Goal: Transaction & Acquisition: Purchase product/service

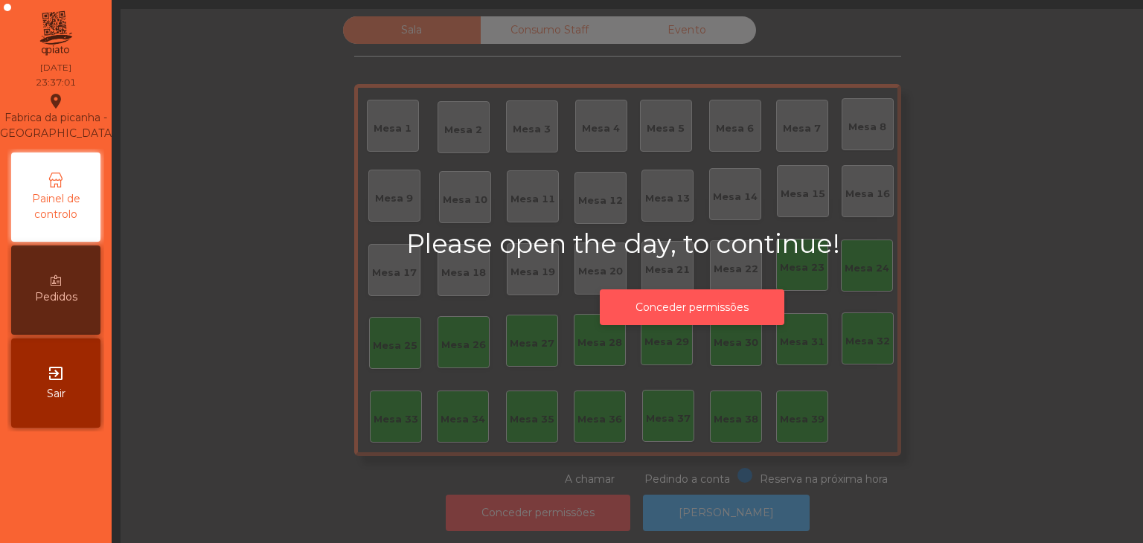
click at [662, 307] on button "Conceder permissões" at bounding box center [692, 307] width 185 height 36
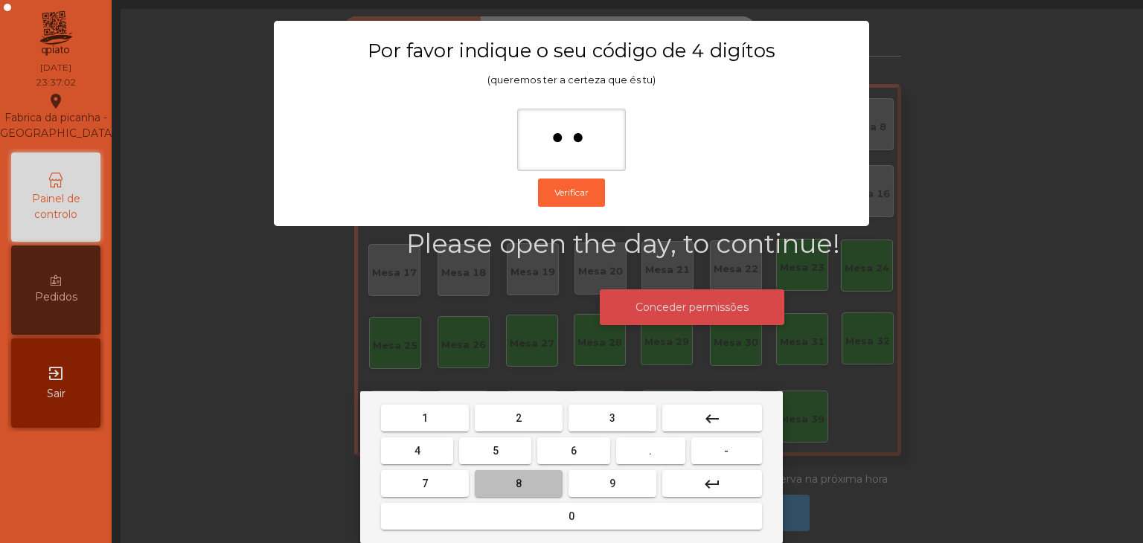
type input "***"
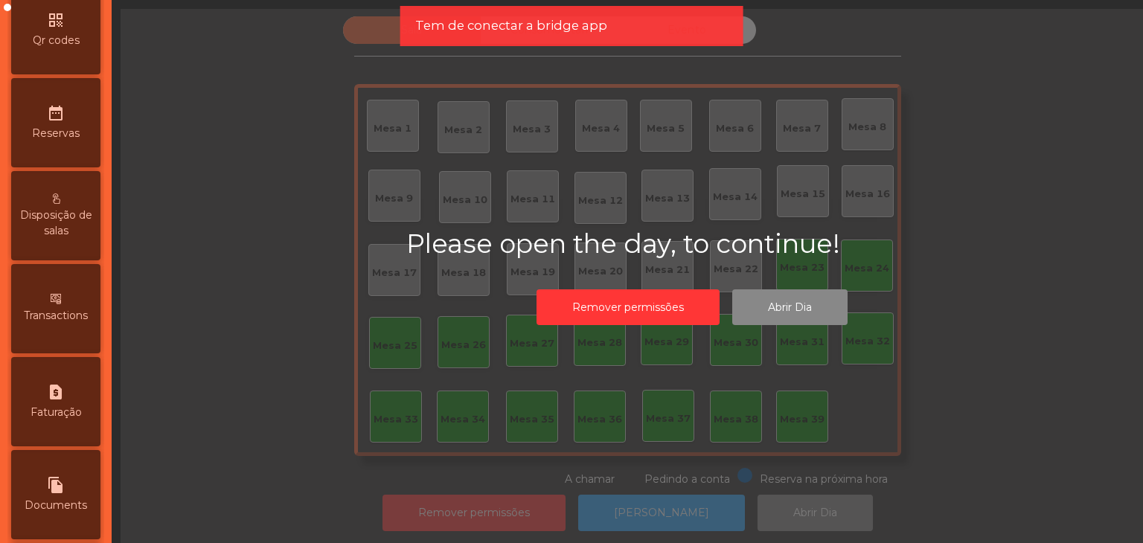
click at [71, 491] on div "file_copy Documents" at bounding box center [55, 494] width 89 height 89
select select "*"
select select "****"
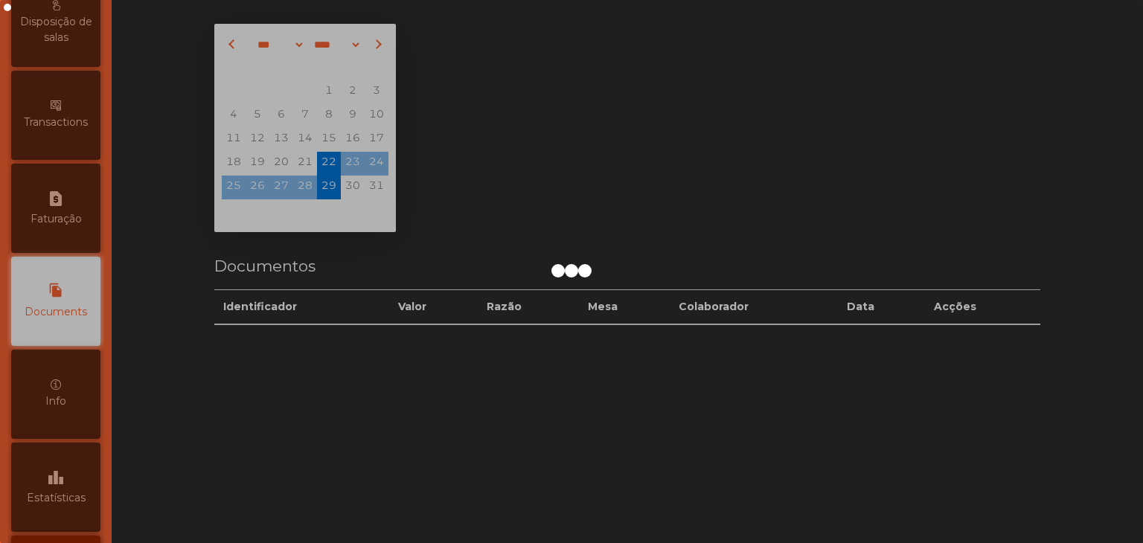
scroll to position [685, 0]
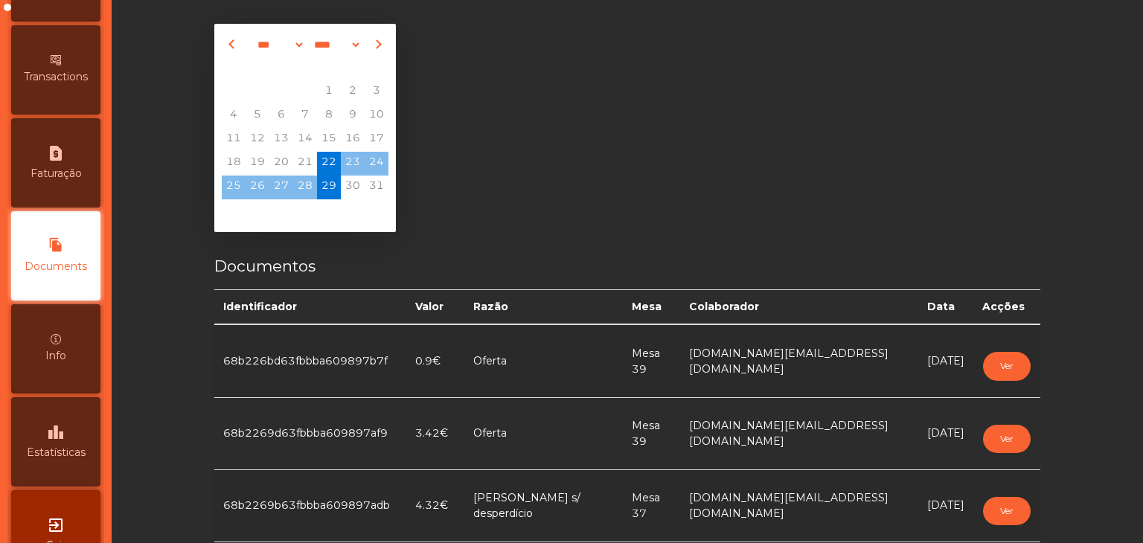
click at [78, 461] on span "Estatísticas" at bounding box center [56, 453] width 59 height 16
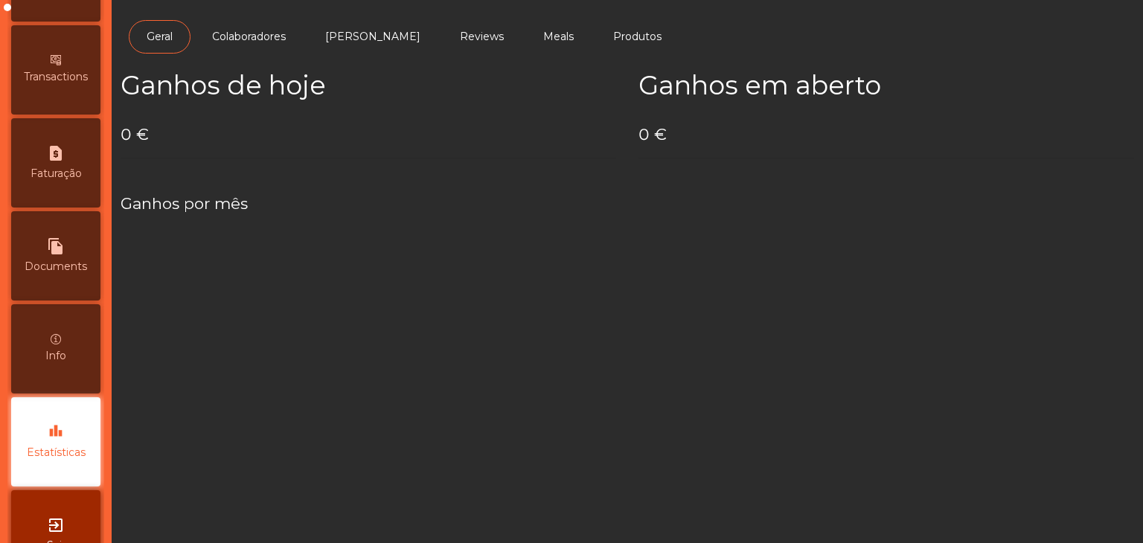
scroll to position [748, 0]
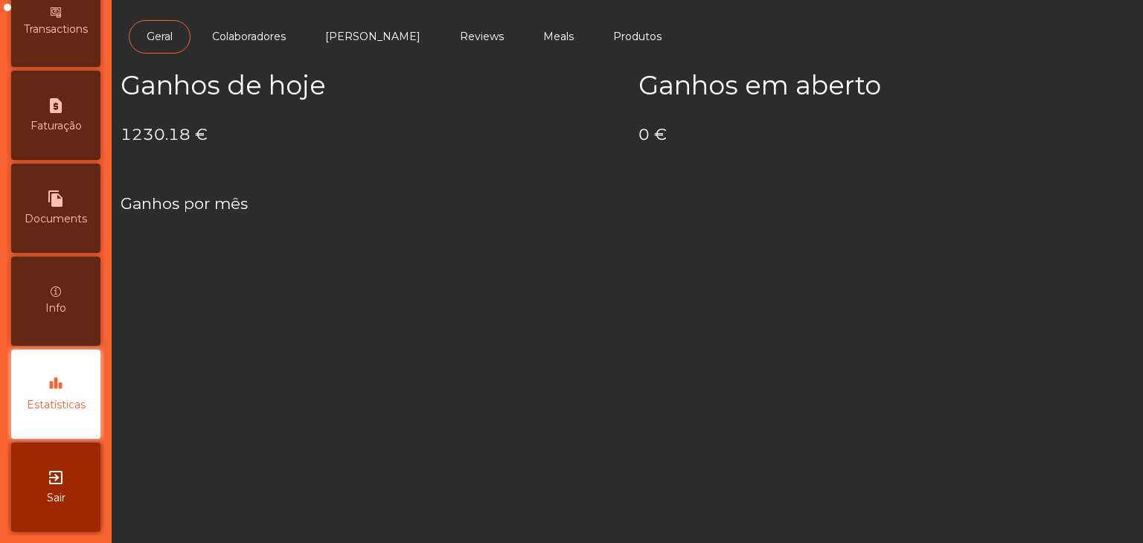
click at [60, 504] on span "Sair" at bounding box center [56, 498] width 19 height 16
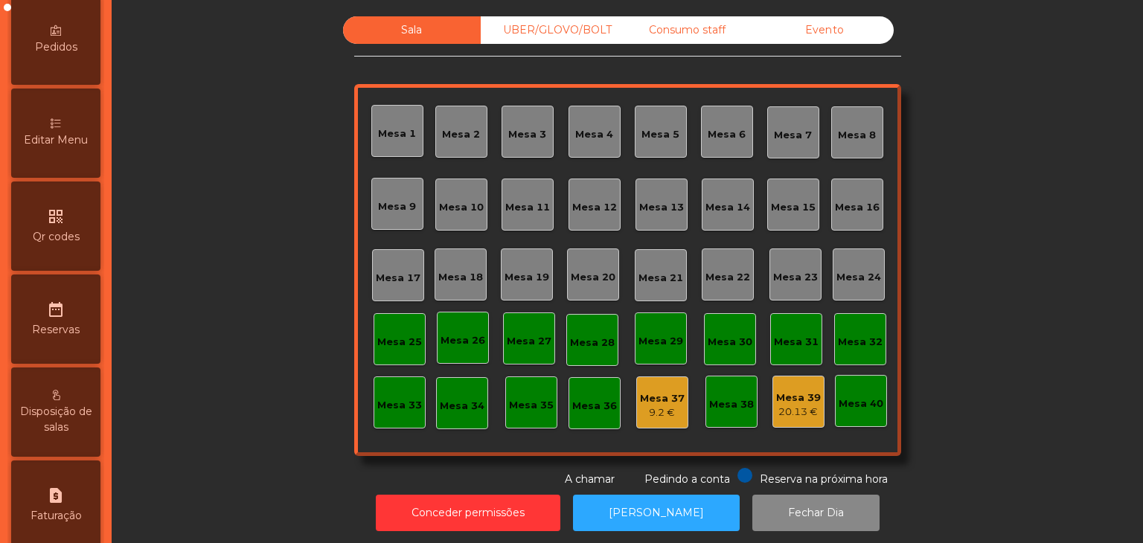
scroll to position [469, 0]
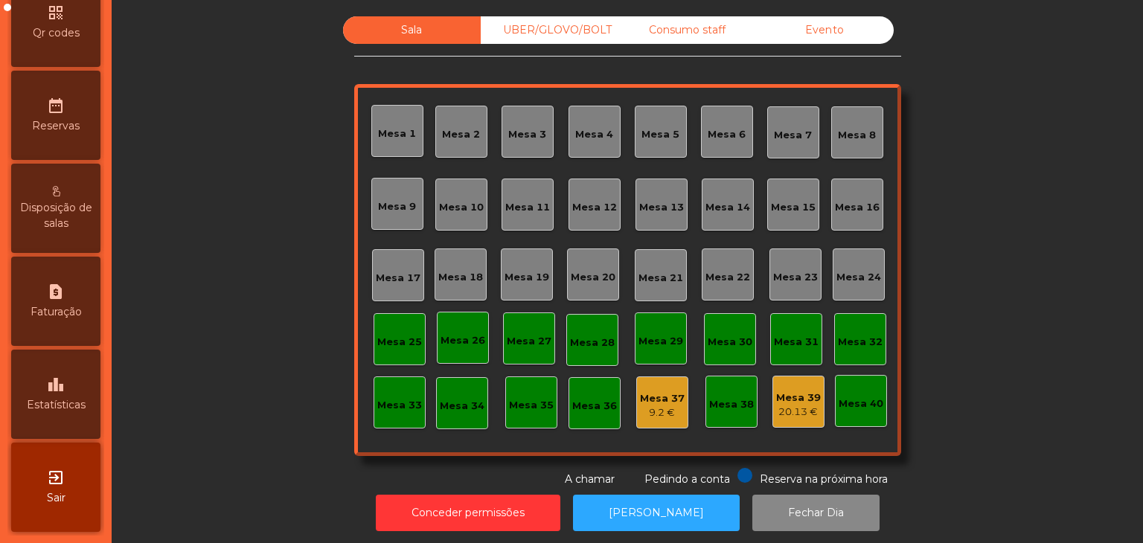
click at [52, 359] on div "leaderboard Estatísticas" at bounding box center [55, 394] width 89 height 89
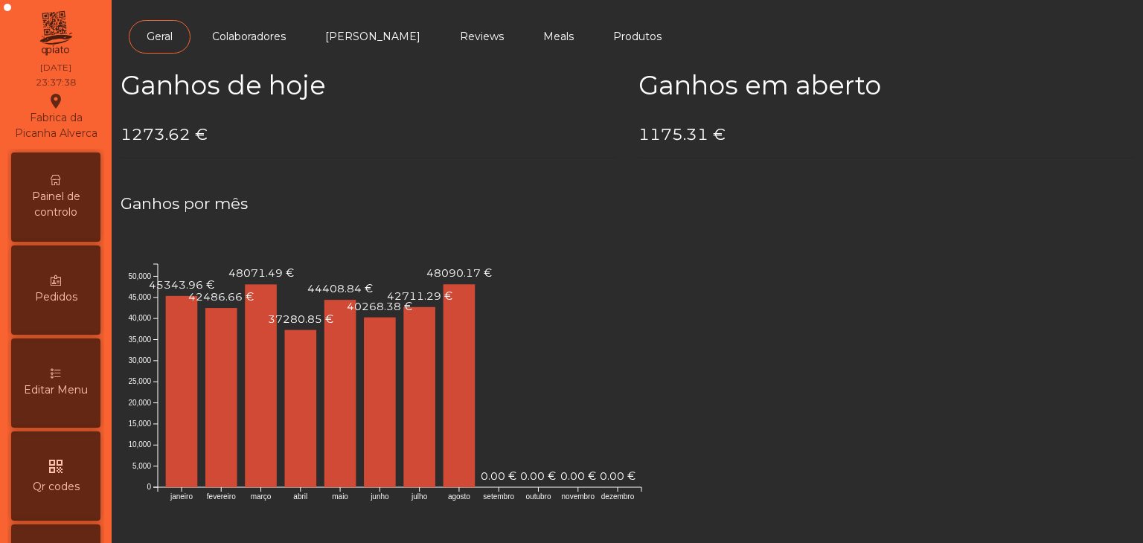
click at [57, 185] on icon at bounding box center [56, 180] width 10 height 10
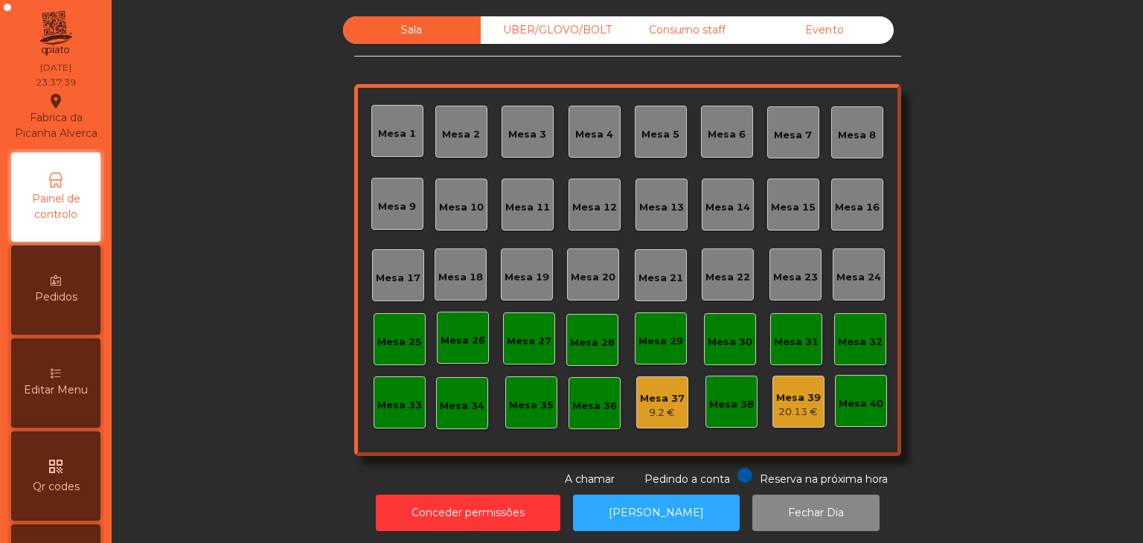
drag, startPoint x: 631, startPoint y: 17, endPoint x: 789, endPoint y: 42, distance: 160.5
click at [632, 17] on div "Consumo staff" at bounding box center [687, 30] width 138 height 28
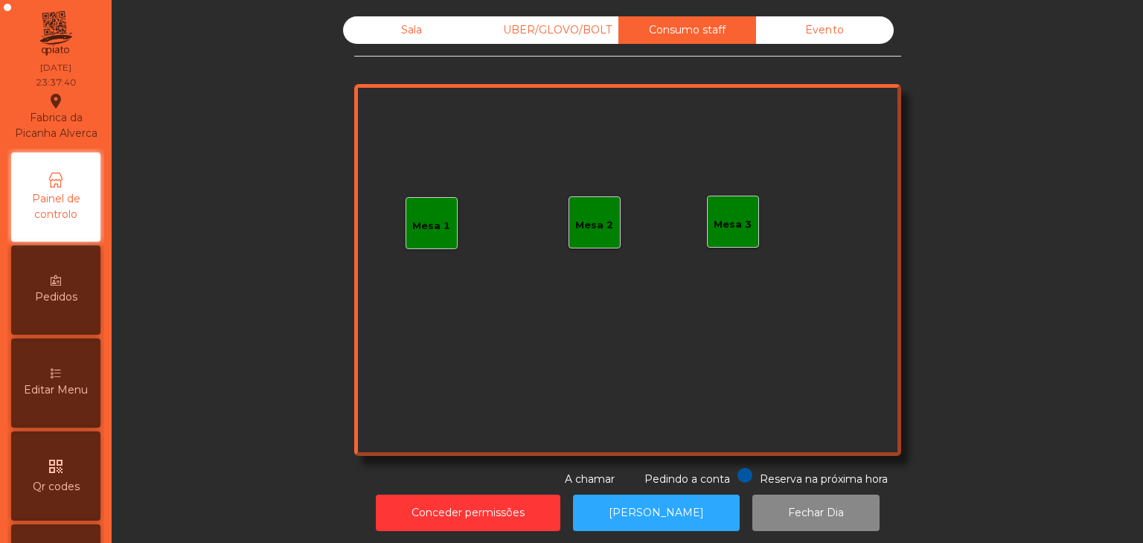
click at [844, 41] on div "Evento" at bounding box center [825, 30] width 138 height 28
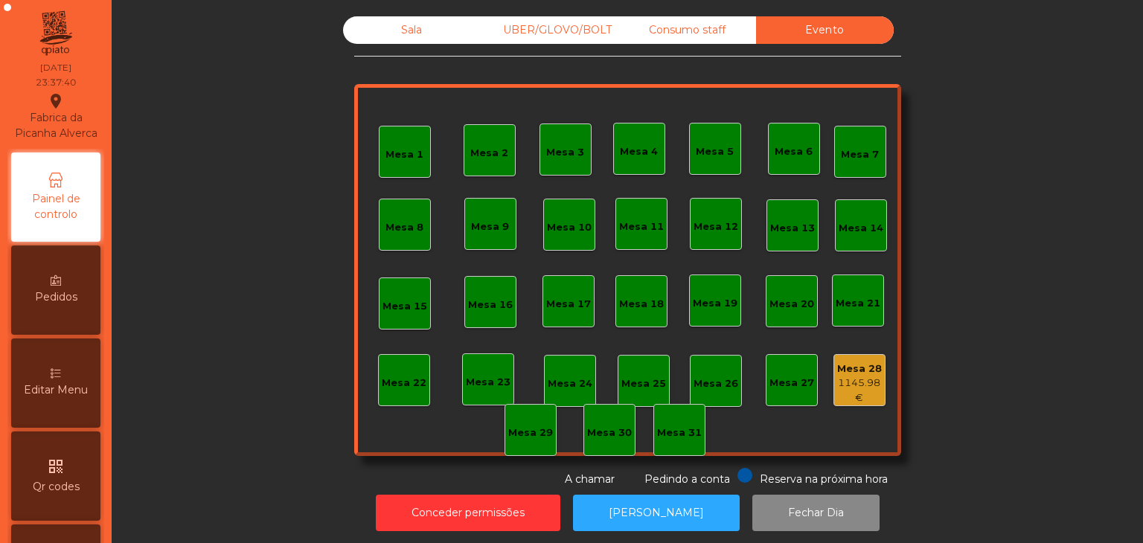
click at [848, 385] on div "1145.98 €" at bounding box center [859, 390] width 51 height 29
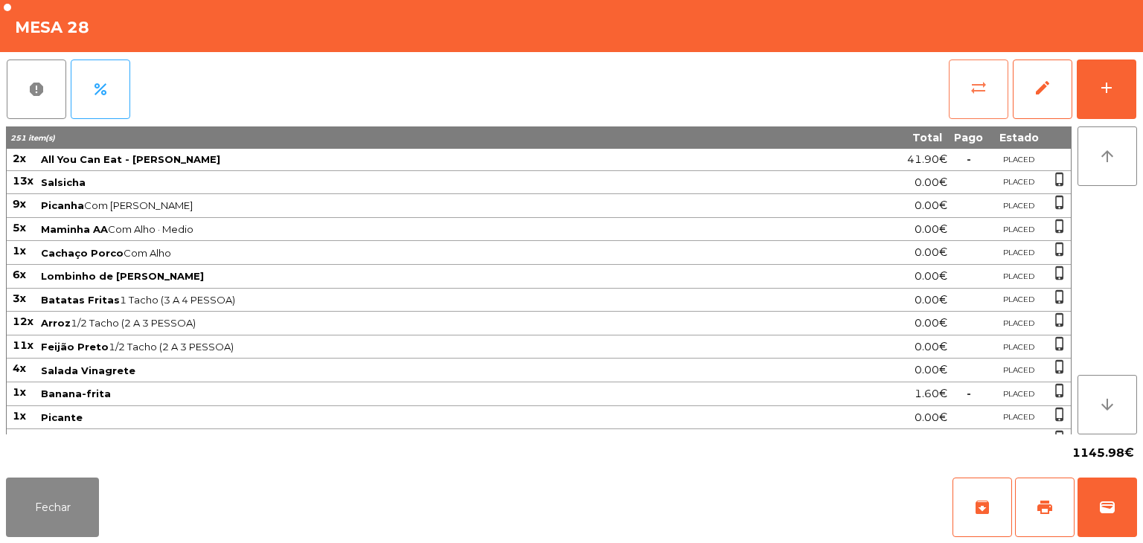
click at [965, 101] on button "sync_alt" at bounding box center [979, 90] width 60 height 60
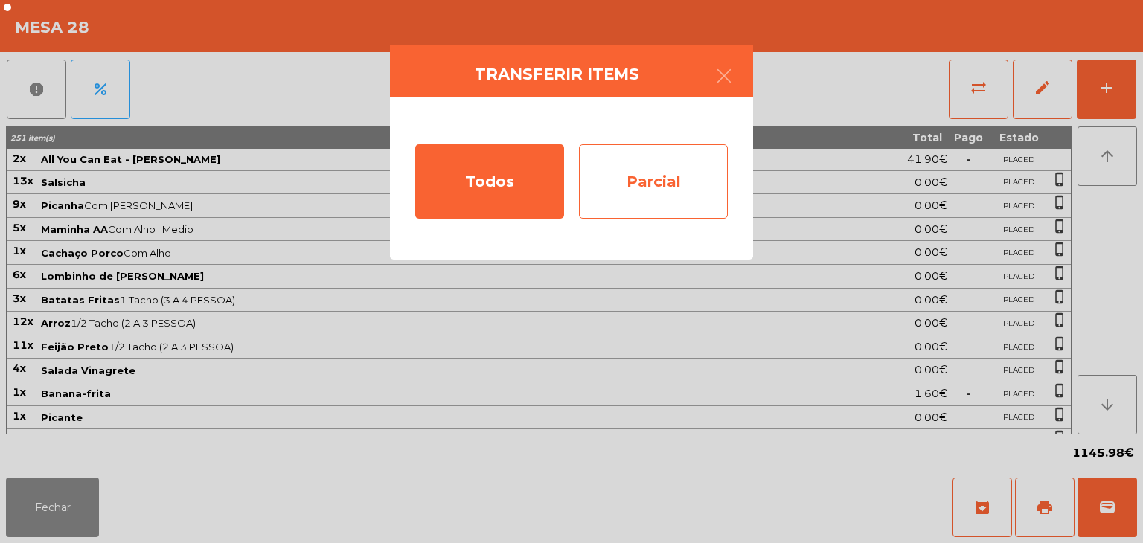
click at [639, 187] on div "Parcial" at bounding box center [653, 181] width 149 height 74
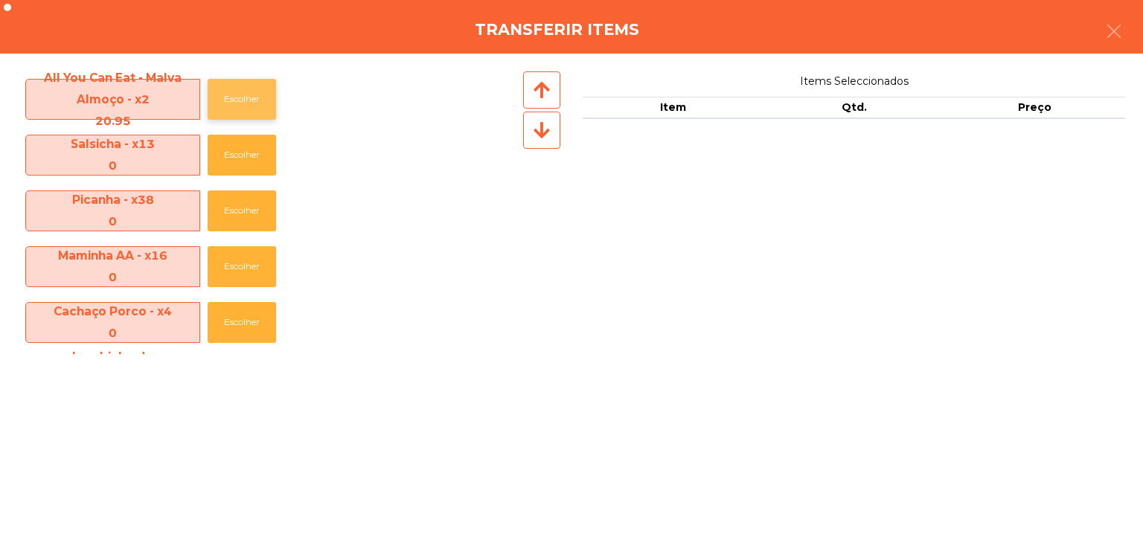
click at [240, 99] on button "Escolher" at bounding box center [242, 99] width 68 height 41
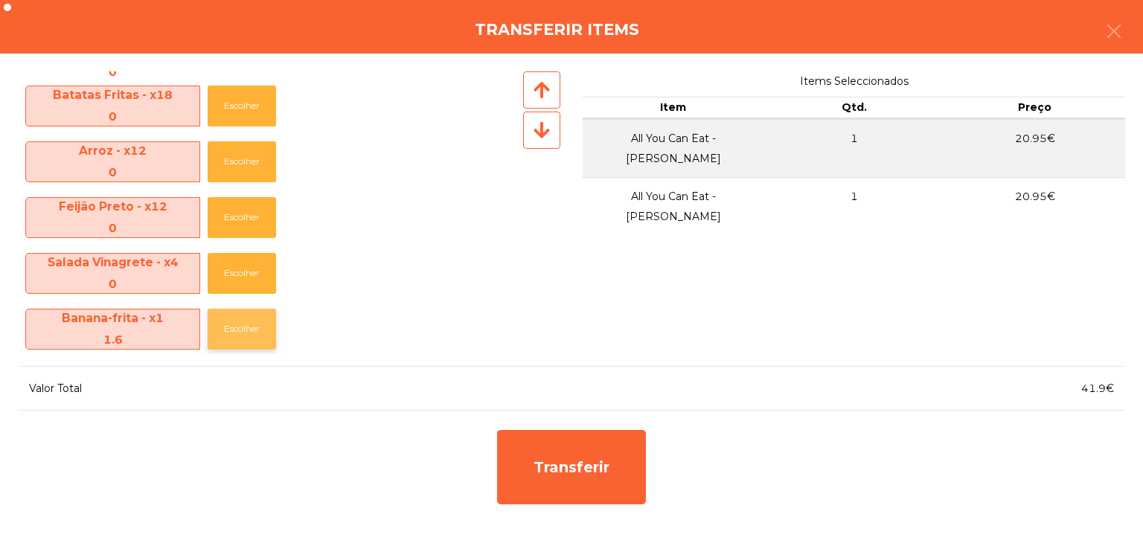
scroll to position [446, 0]
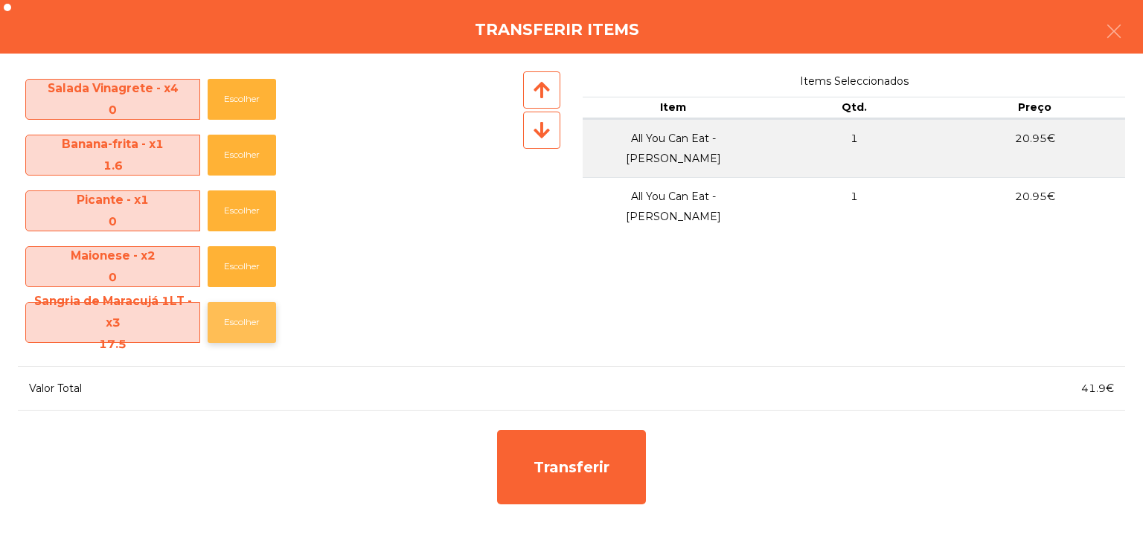
click at [256, 330] on button "Escolher" at bounding box center [242, 322] width 68 height 41
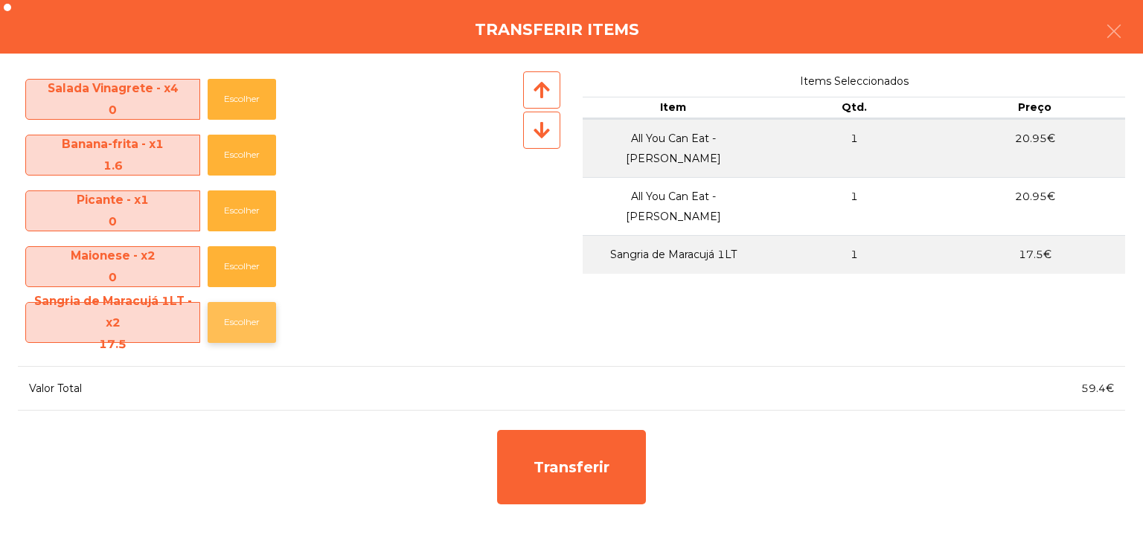
click at [256, 330] on button "Escolher" at bounding box center [242, 322] width 68 height 41
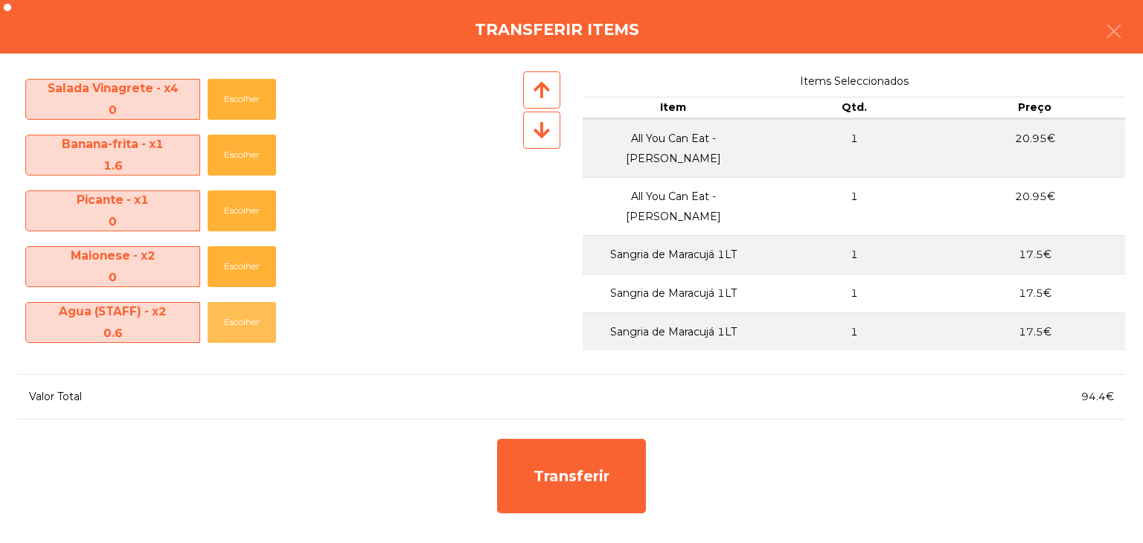
click at [256, 330] on button "Escolher" at bounding box center [242, 322] width 68 height 41
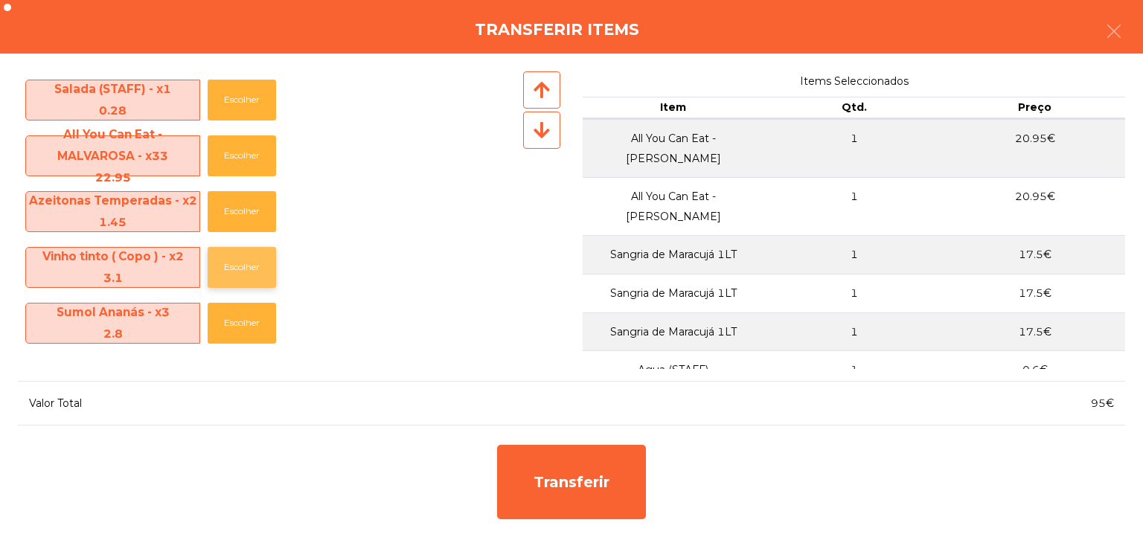
scroll to position [893, 0]
click at [255, 153] on button "Escolher" at bounding box center [242, 155] width 68 height 41
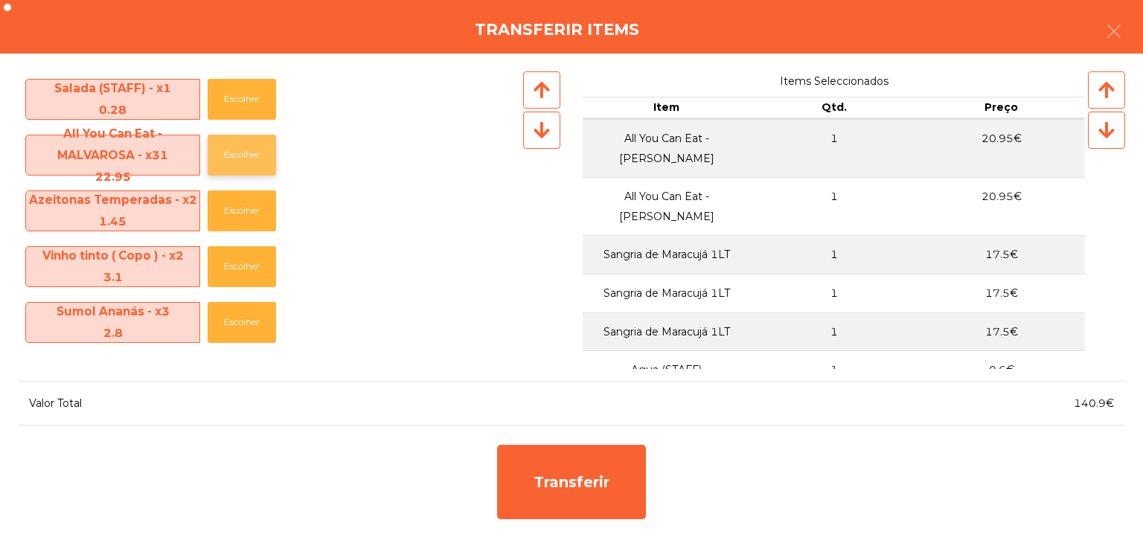
click at [255, 153] on button "Escolher" at bounding box center [242, 155] width 68 height 41
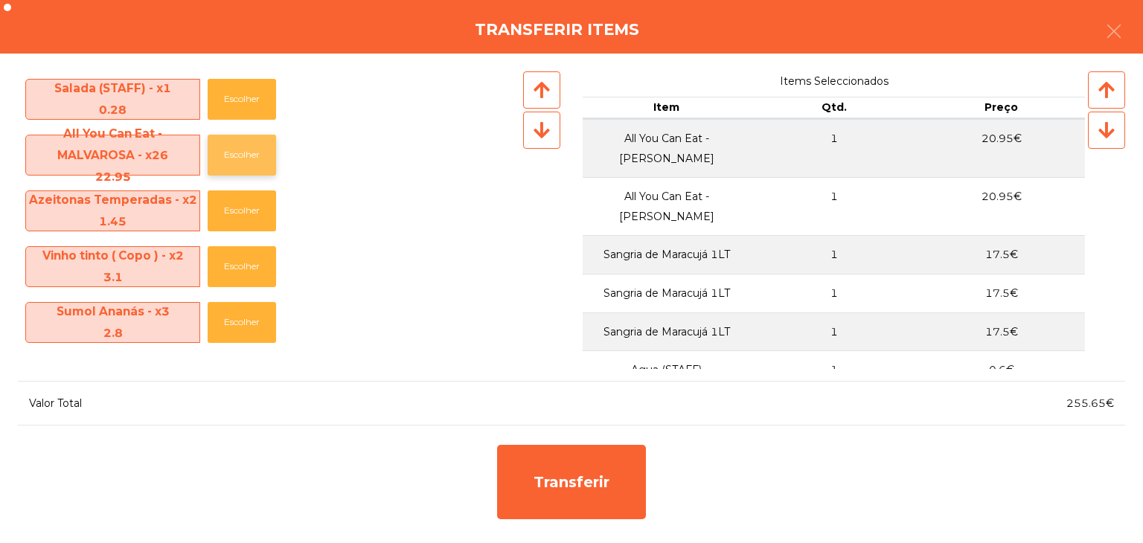
click at [255, 153] on button "Escolher" at bounding box center [242, 155] width 68 height 41
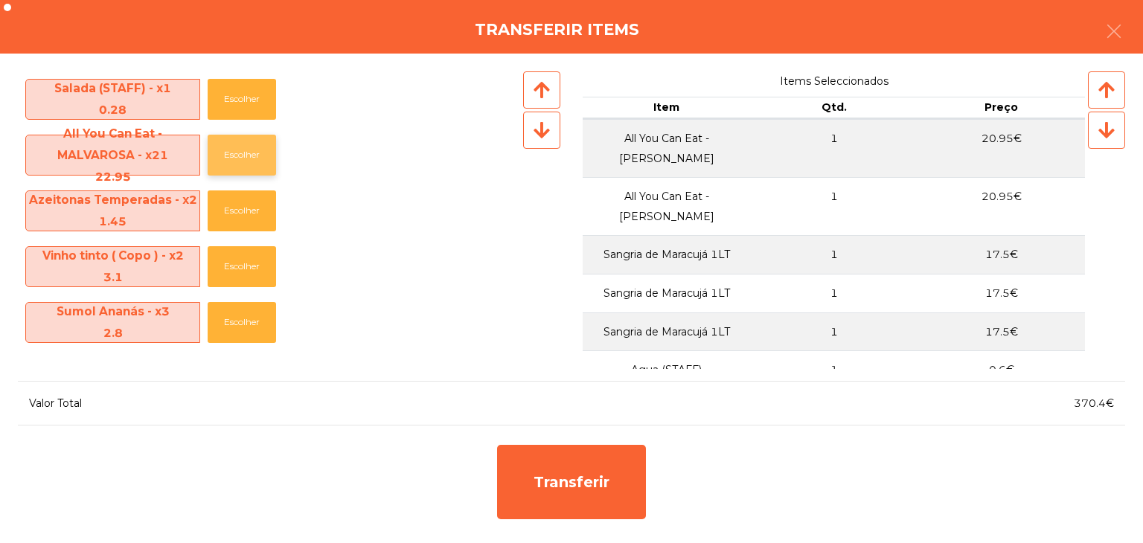
click at [255, 153] on button "Escolher" at bounding box center [242, 155] width 68 height 41
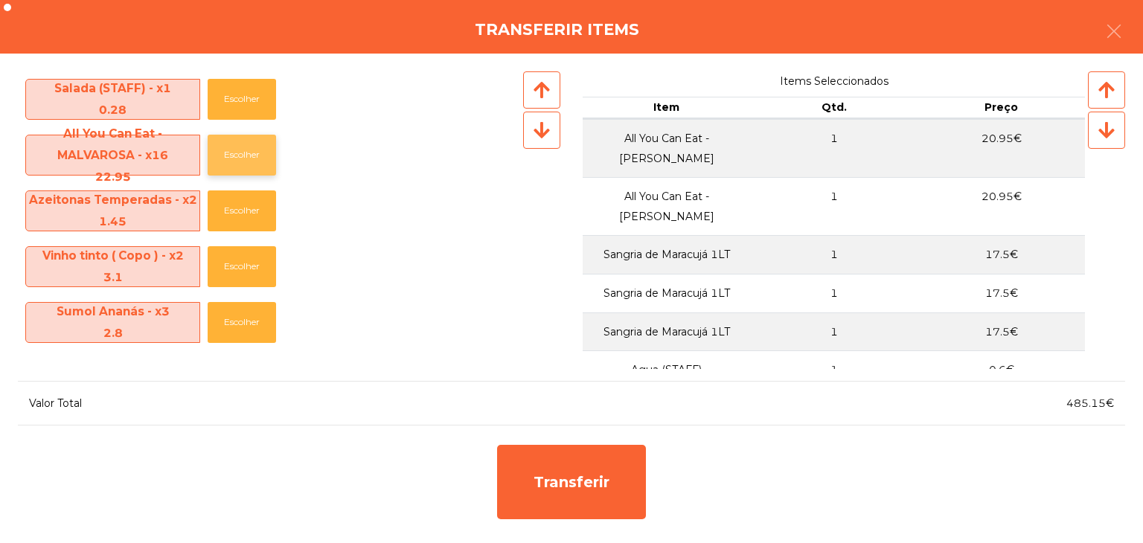
click at [255, 153] on button "Escolher" at bounding box center [242, 155] width 68 height 41
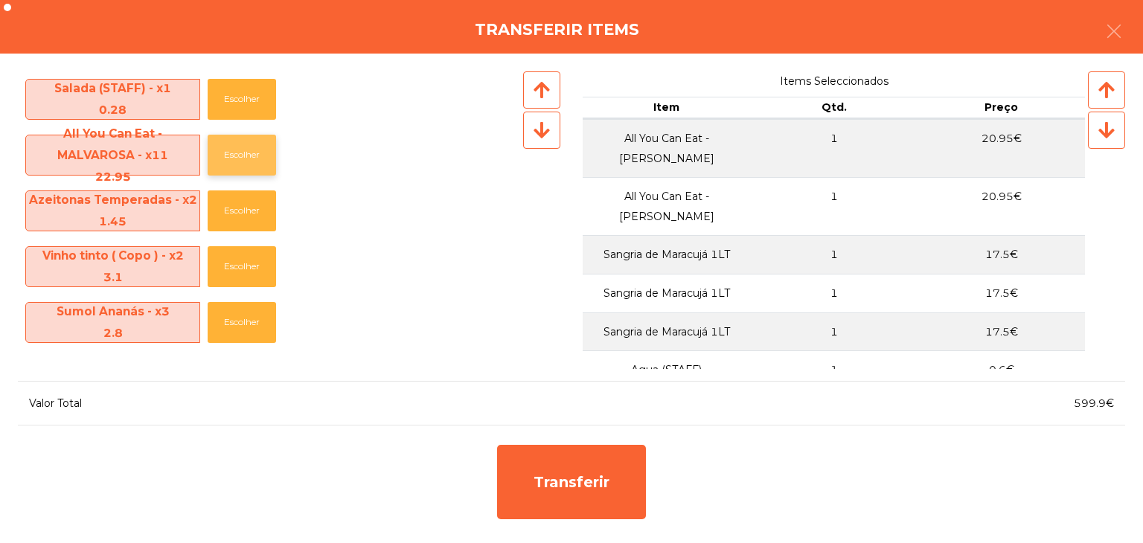
click at [255, 153] on button "Escolher" at bounding box center [242, 155] width 68 height 41
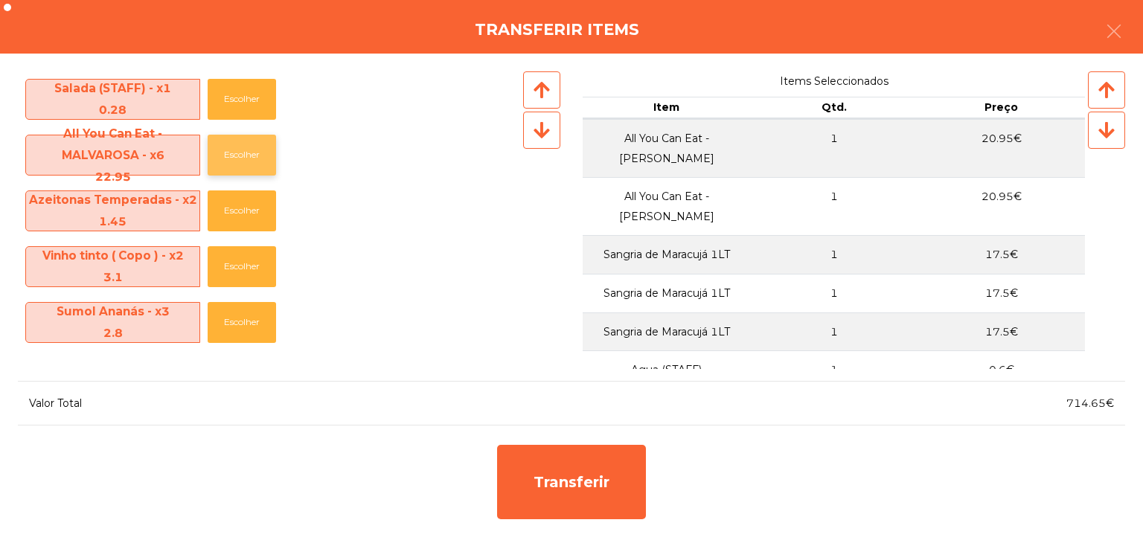
click at [255, 153] on button "Escolher" at bounding box center [242, 155] width 68 height 41
click at [254, 270] on button "Escolher" at bounding box center [242, 266] width 68 height 41
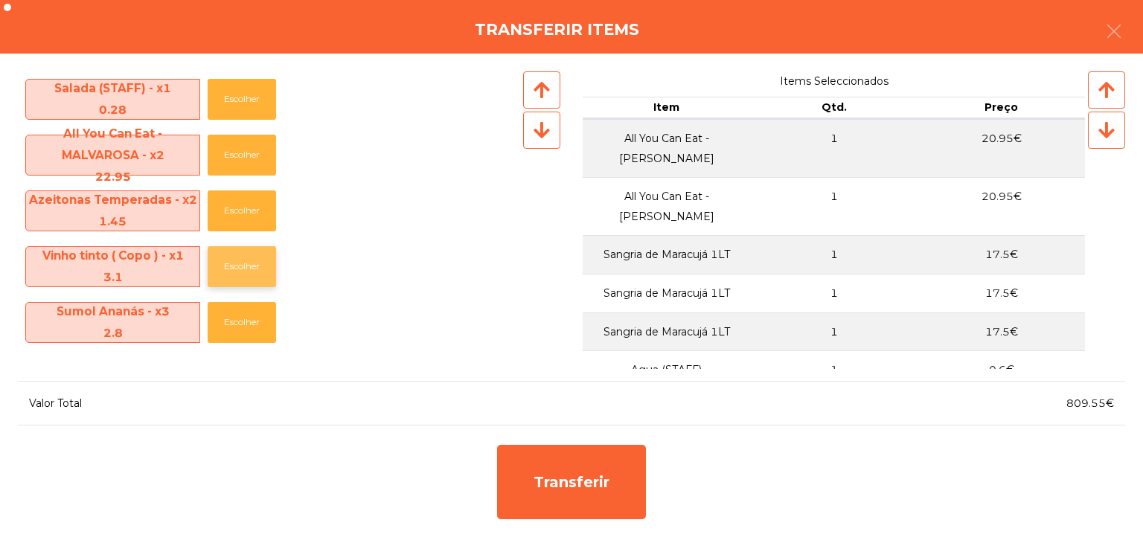
click at [252, 270] on button "Escolher" at bounding box center [242, 266] width 68 height 41
click at [239, 216] on button "Escolher" at bounding box center [242, 210] width 68 height 41
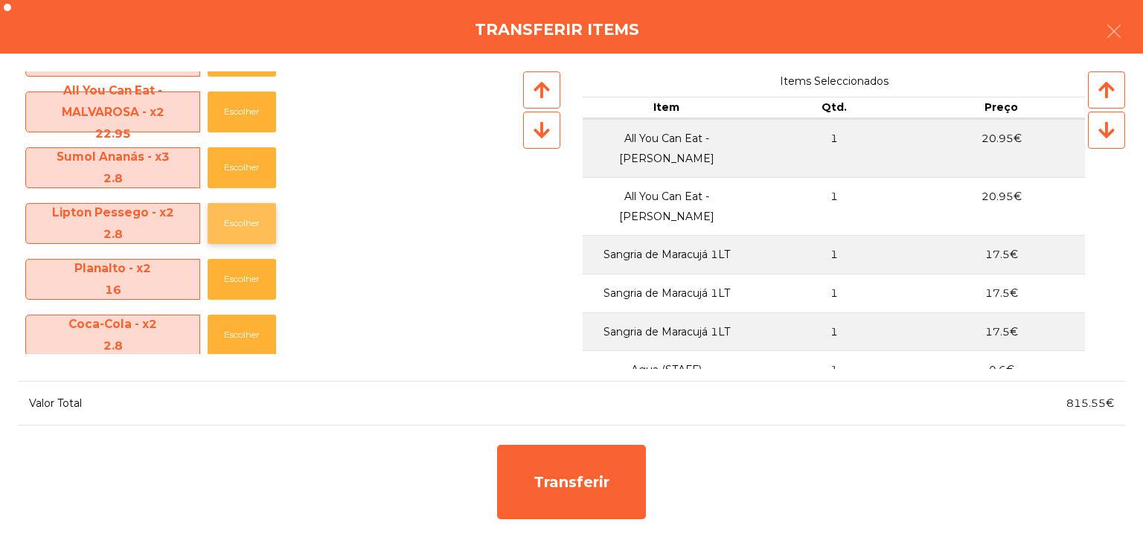
scroll to position [967, 0]
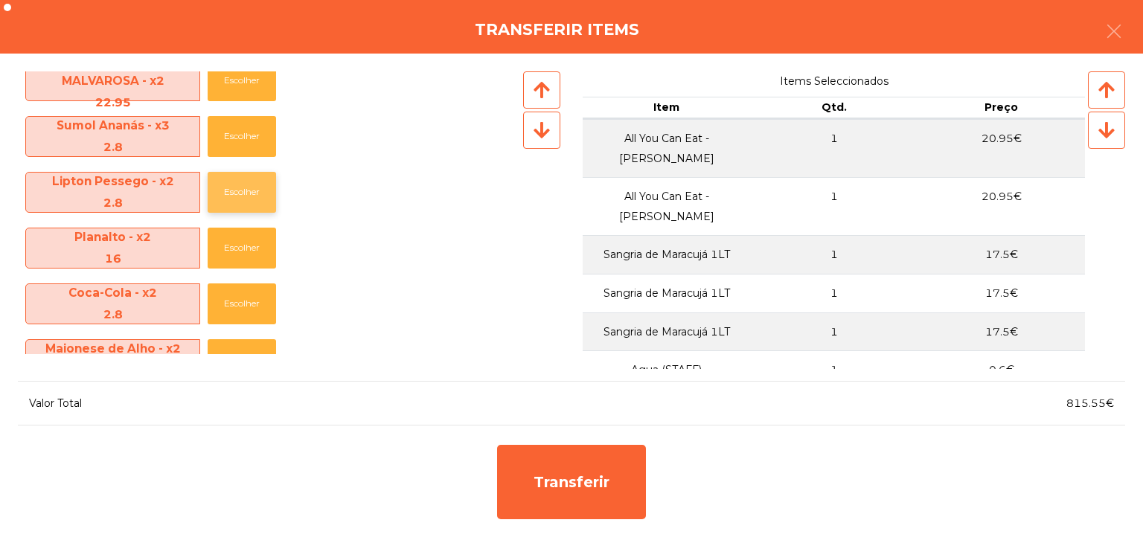
click at [238, 201] on button "Escolher" at bounding box center [242, 192] width 68 height 41
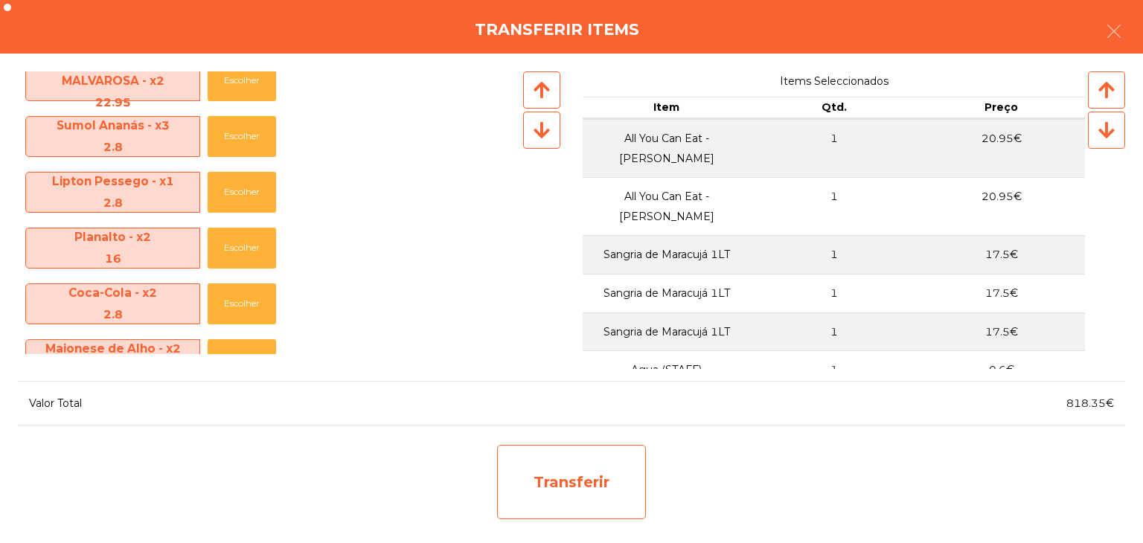
click at [604, 458] on div "Transferir" at bounding box center [571, 482] width 149 height 74
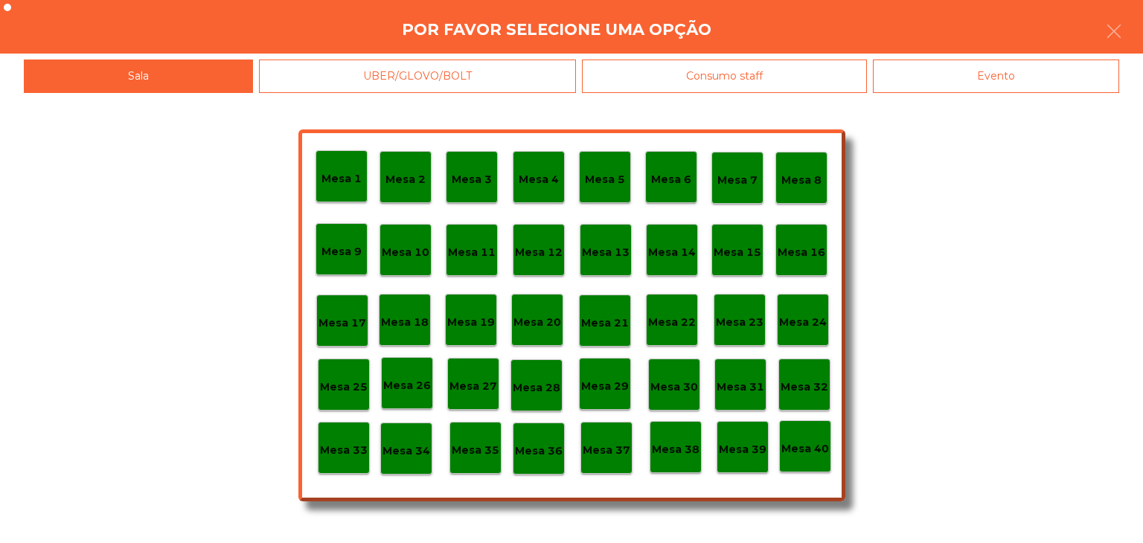
click at [664, 391] on p "Mesa 30" at bounding box center [674, 387] width 48 height 17
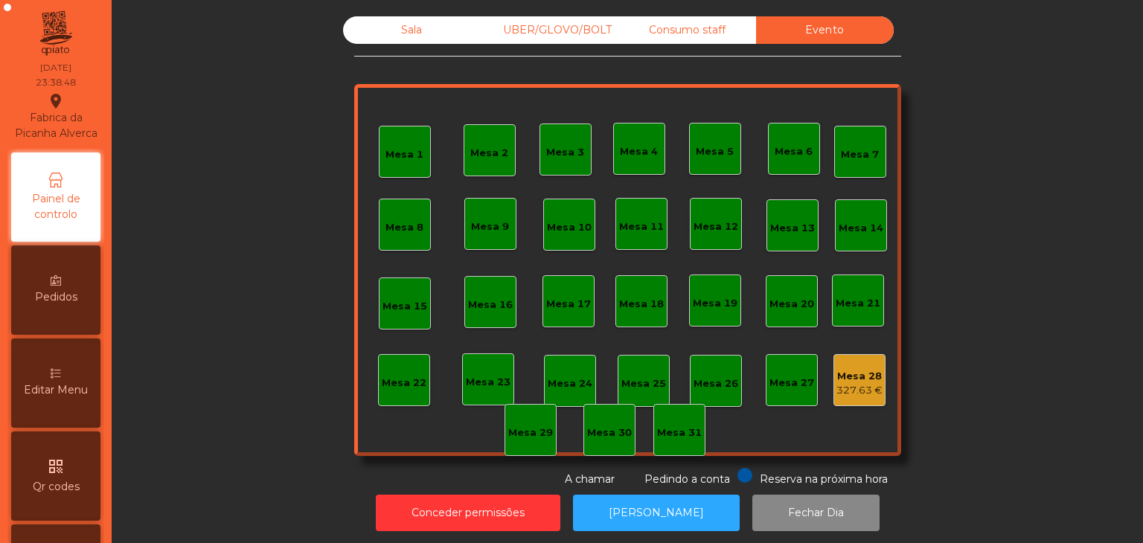
click at [862, 386] on div "327.63 €" at bounding box center [859, 390] width 46 height 15
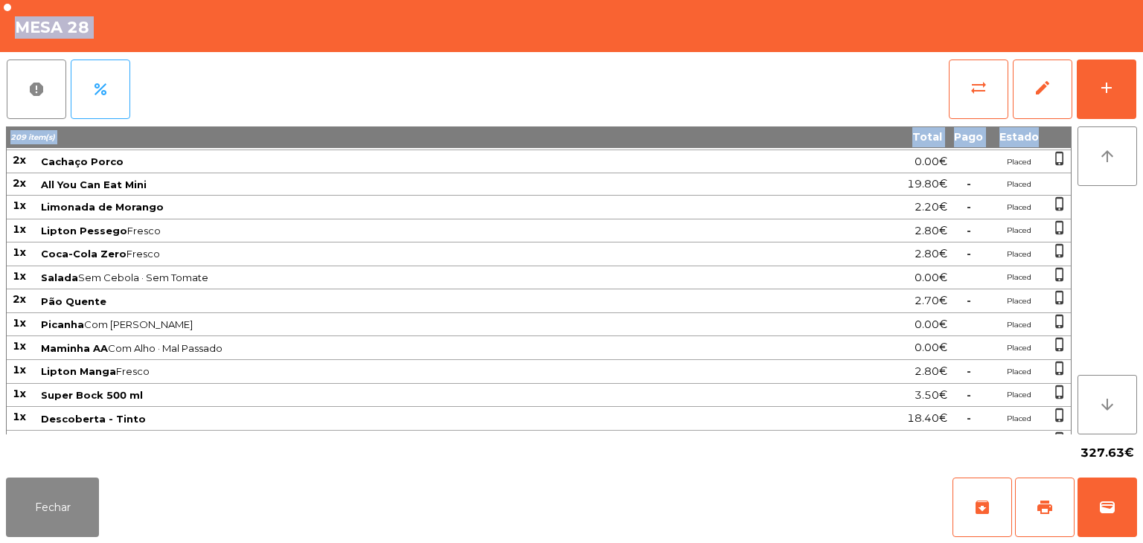
scroll to position [1464, 0]
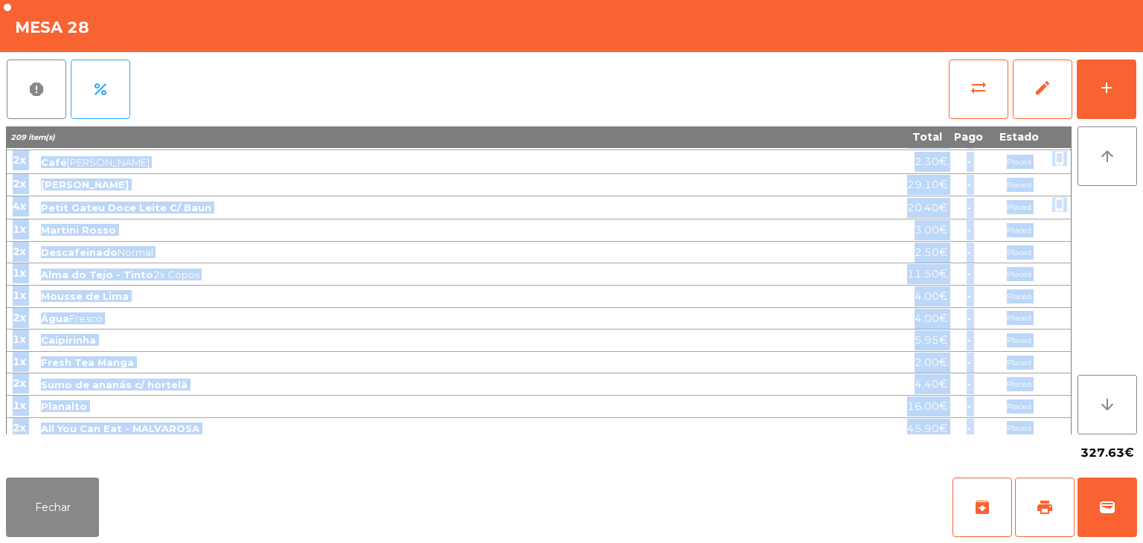
drag, startPoint x: 12, startPoint y: 155, endPoint x: 1024, endPoint y: 419, distance: 1045.6
copy tbody "13x Salsicha 0.00€ Placed phone_iphone 9x Picanha Com Alho · Médio 0.00€ Placed…"
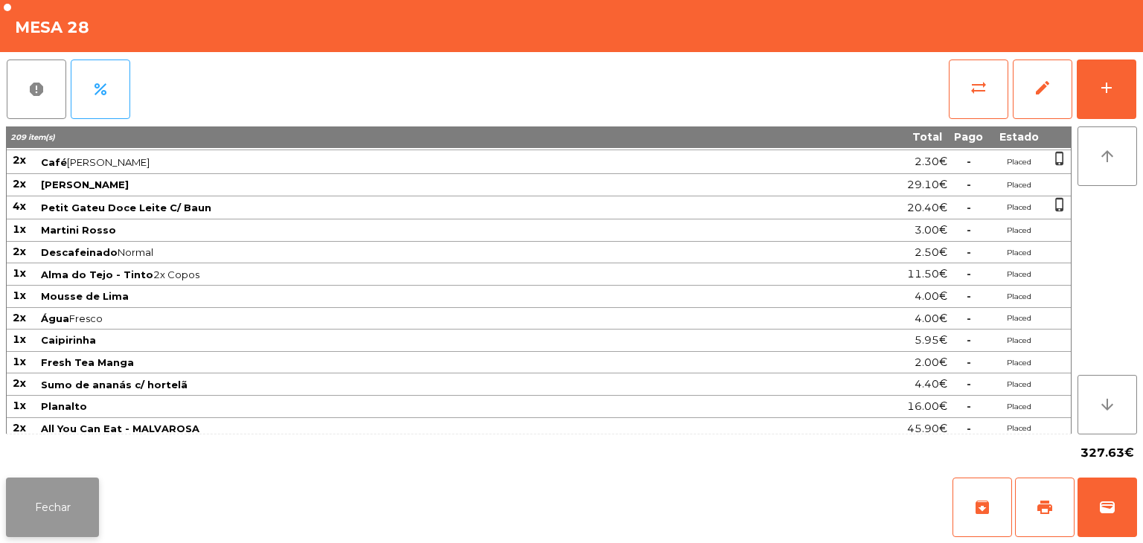
click at [71, 523] on button "Fechar" at bounding box center [52, 508] width 93 height 60
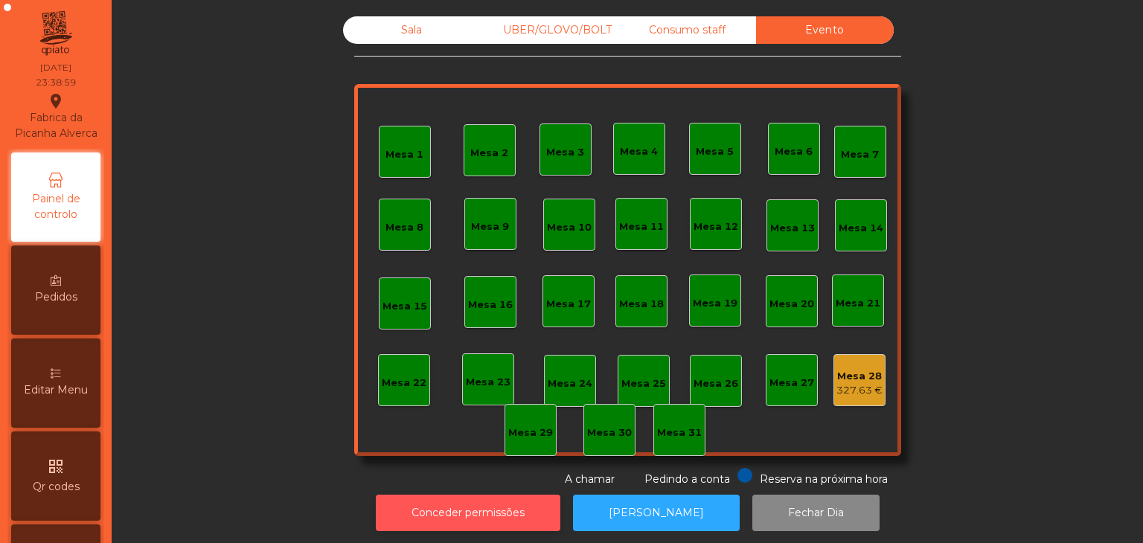
click at [433, 509] on button "Conceder permissões" at bounding box center [468, 513] width 185 height 36
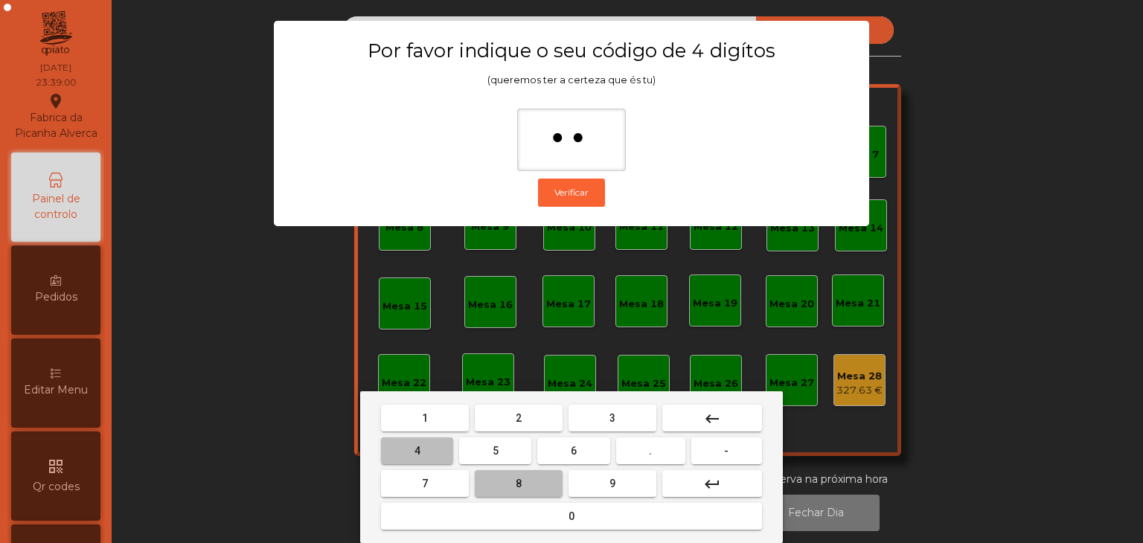
type input "***"
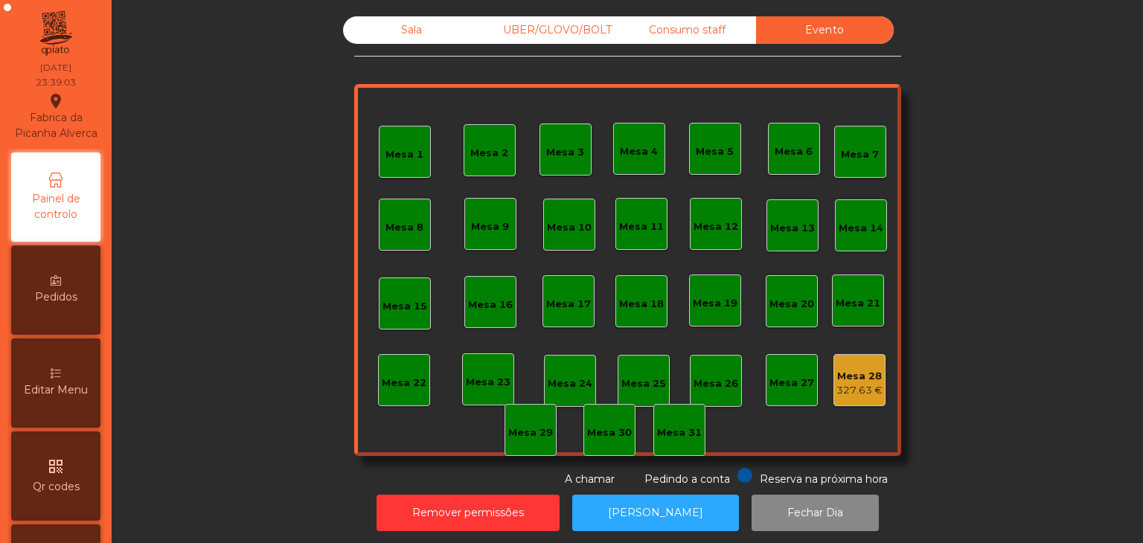
click at [860, 390] on div "327.63 €" at bounding box center [859, 390] width 46 height 15
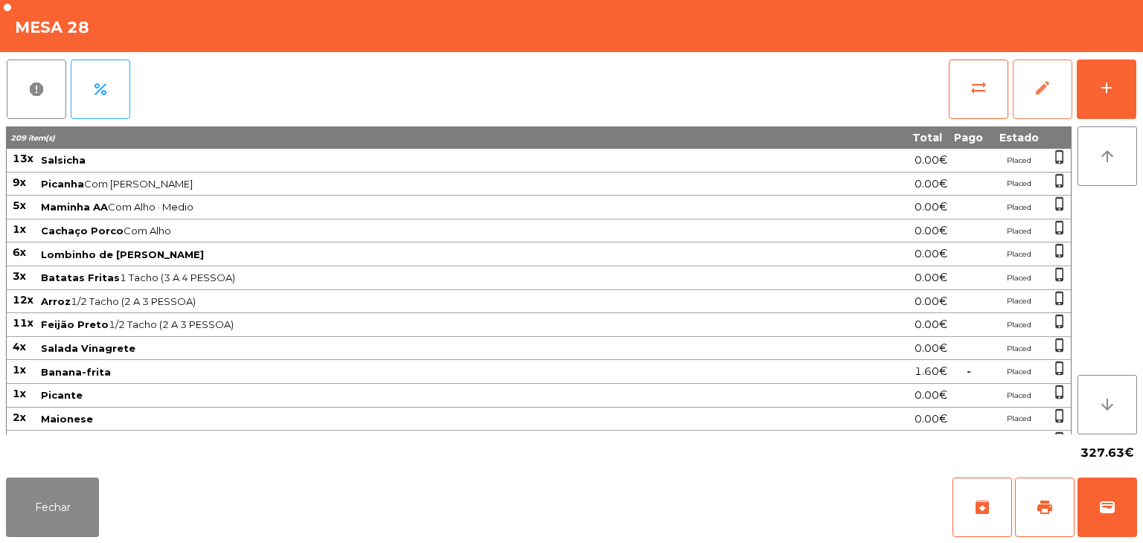
click at [1055, 78] on button "edit" at bounding box center [1043, 90] width 60 height 60
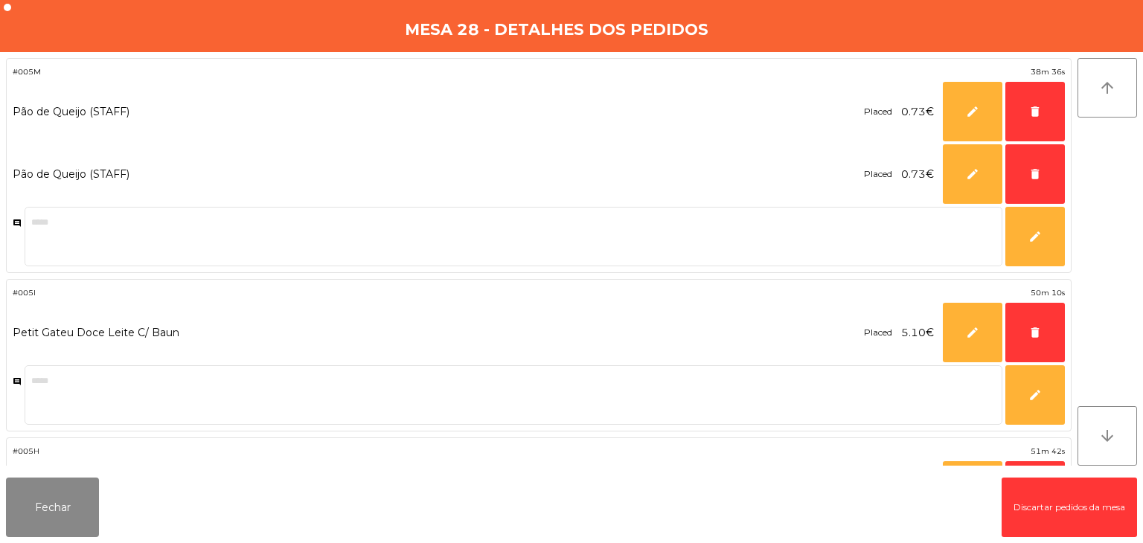
click at [1067, 509] on button "Discartar pedidos da mesa" at bounding box center [1068, 508] width 135 height 60
click at [1036, 513] on button "Discartar pedidos da mesa" at bounding box center [1068, 508] width 135 height 60
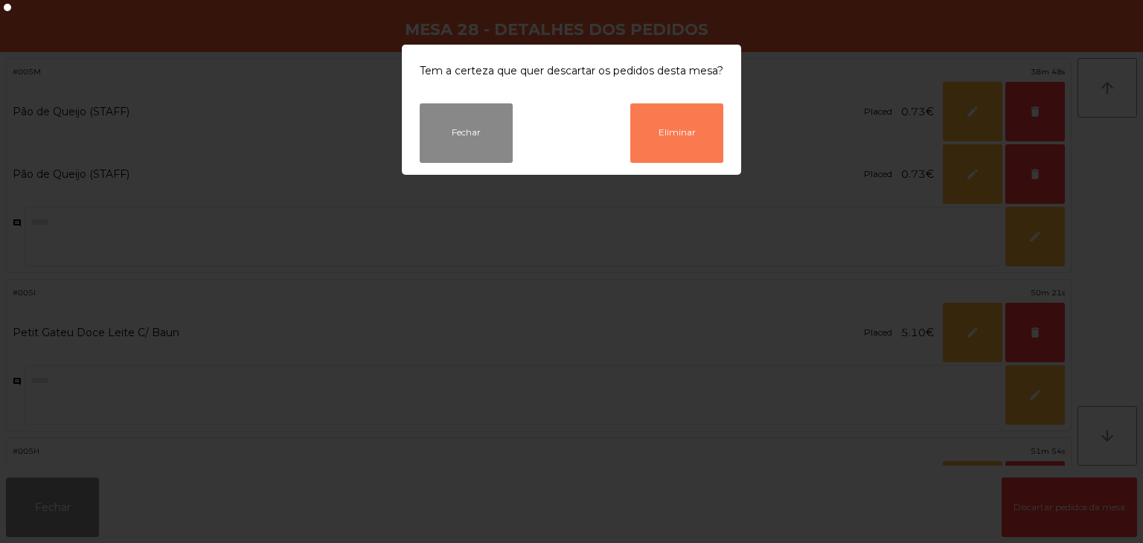
click at [677, 132] on button "Eliminar" at bounding box center [676, 133] width 93 height 60
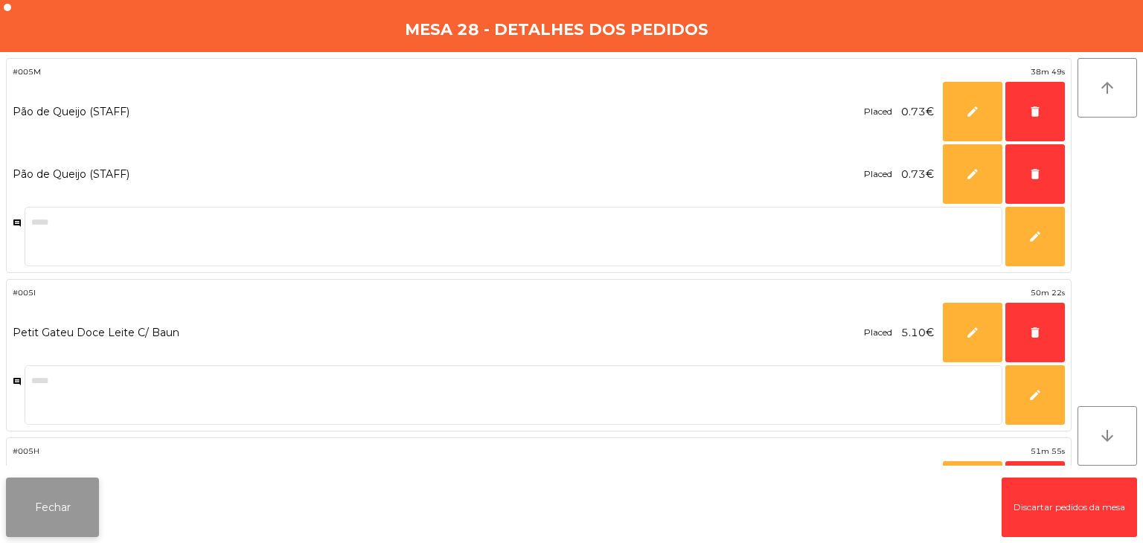
click at [45, 538] on div "Fechar Discartar pedidos da mesa" at bounding box center [571, 507] width 1143 height 71
click at [51, 524] on button "Fechar" at bounding box center [52, 508] width 93 height 60
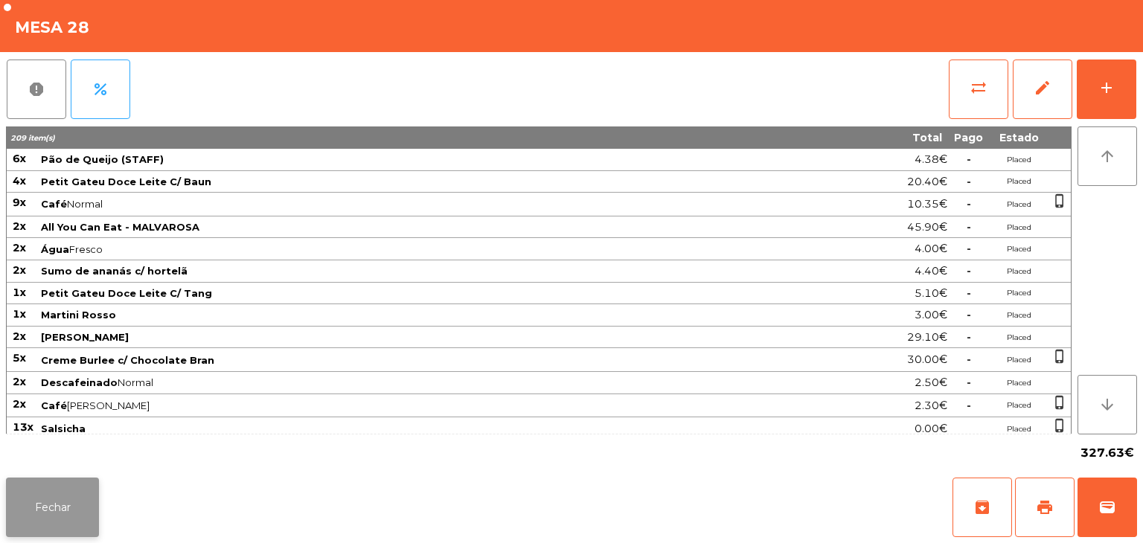
click at [18, 525] on button "Fechar" at bounding box center [52, 508] width 93 height 60
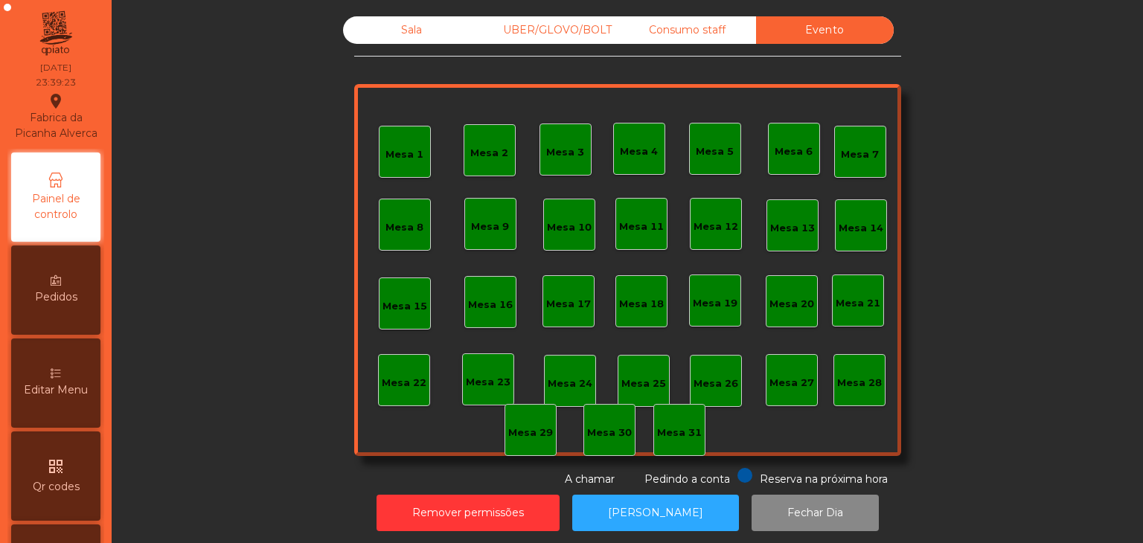
click at [696, 36] on div "Consumo staff" at bounding box center [687, 30] width 138 height 28
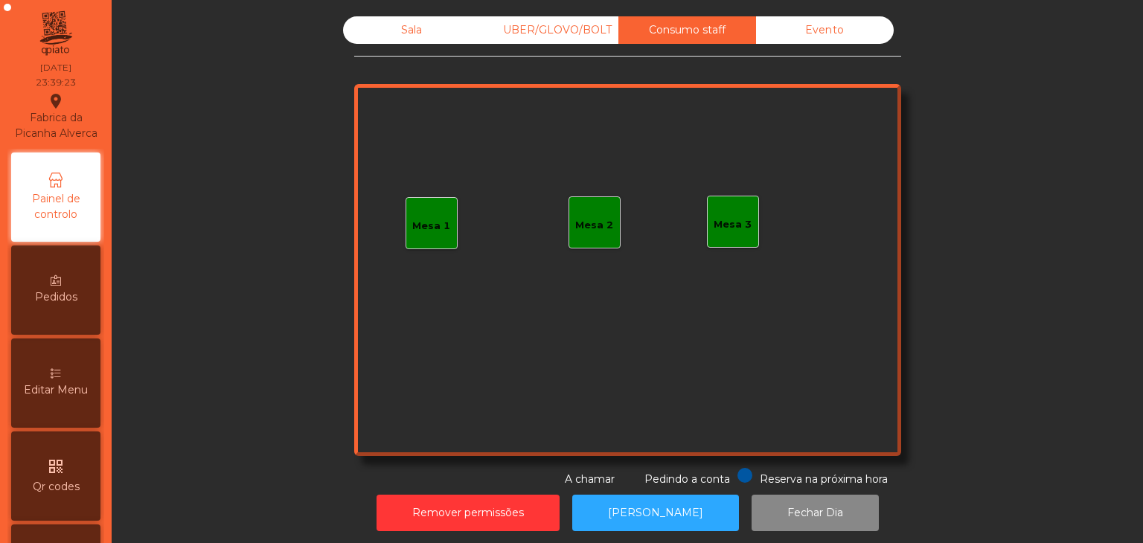
click at [530, 28] on div "UBER/GLOVO/BOLT" at bounding box center [550, 30] width 138 height 28
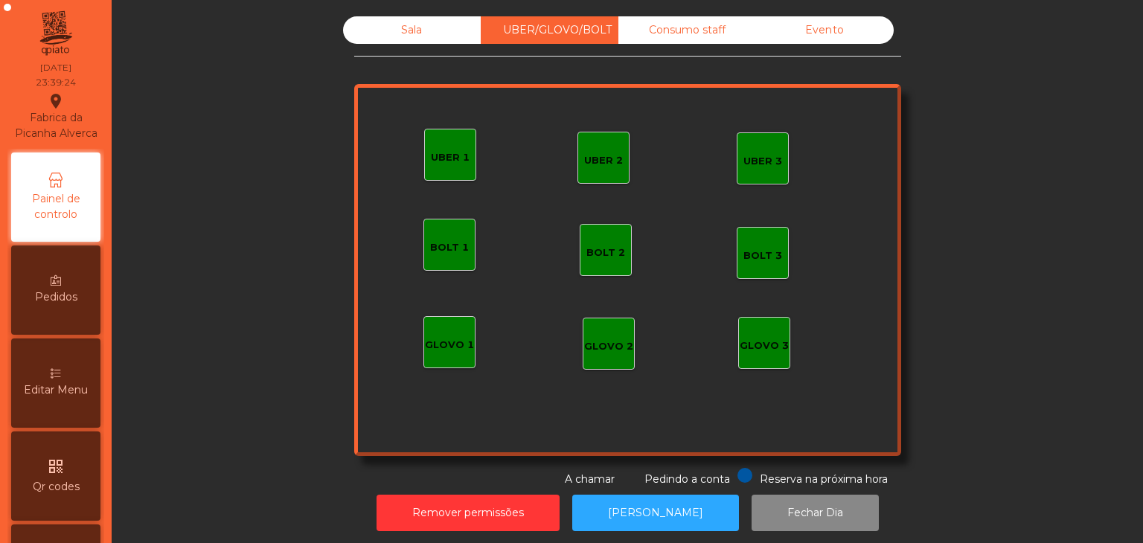
click at [423, 22] on div "Sala" at bounding box center [412, 30] width 138 height 28
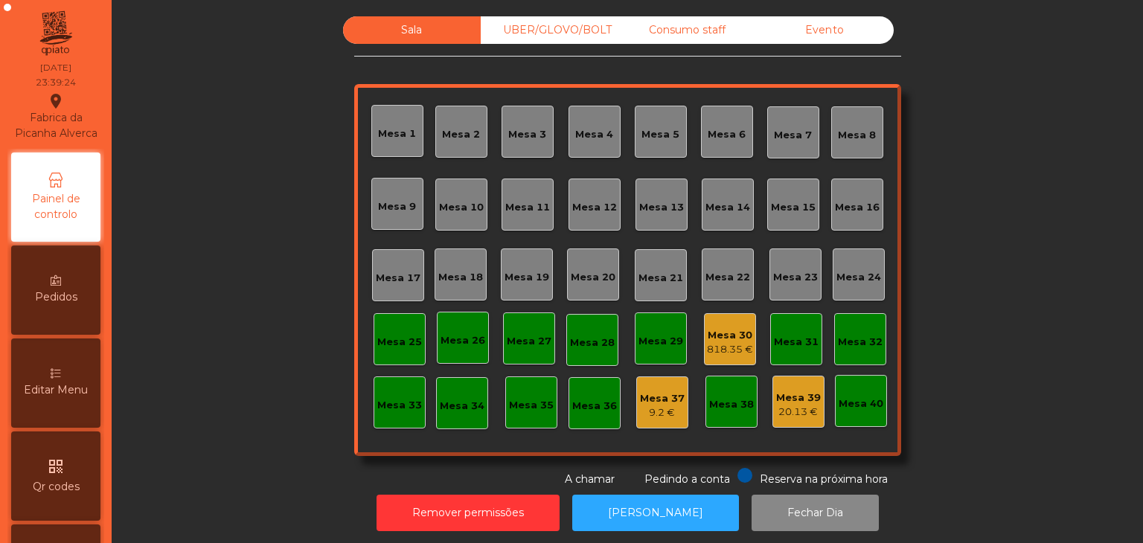
click at [732, 330] on div "Mesa 30" at bounding box center [730, 335] width 46 height 15
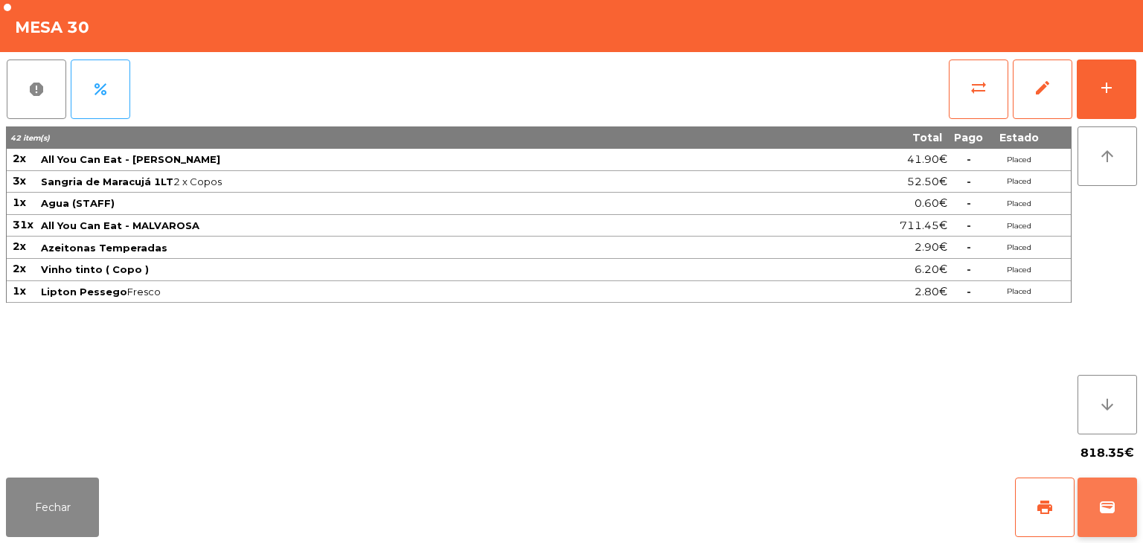
click at [1100, 524] on button "wallet" at bounding box center [1107, 508] width 60 height 60
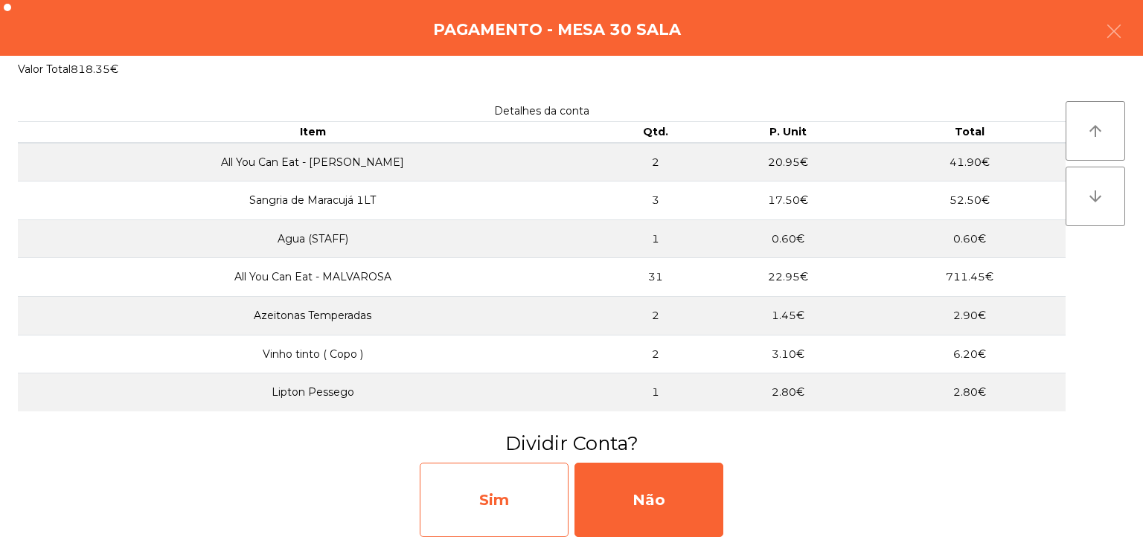
click at [507, 498] on div "Sim" at bounding box center [494, 500] width 149 height 74
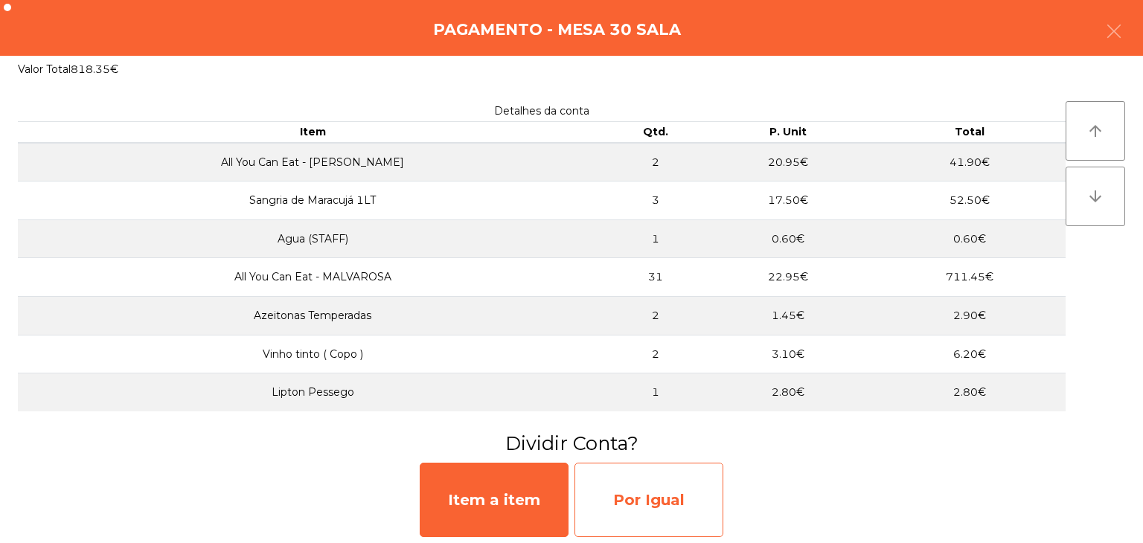
click at [629, 495] on div "Por Igual" at bounding box center [648, 500] width 149 height 74
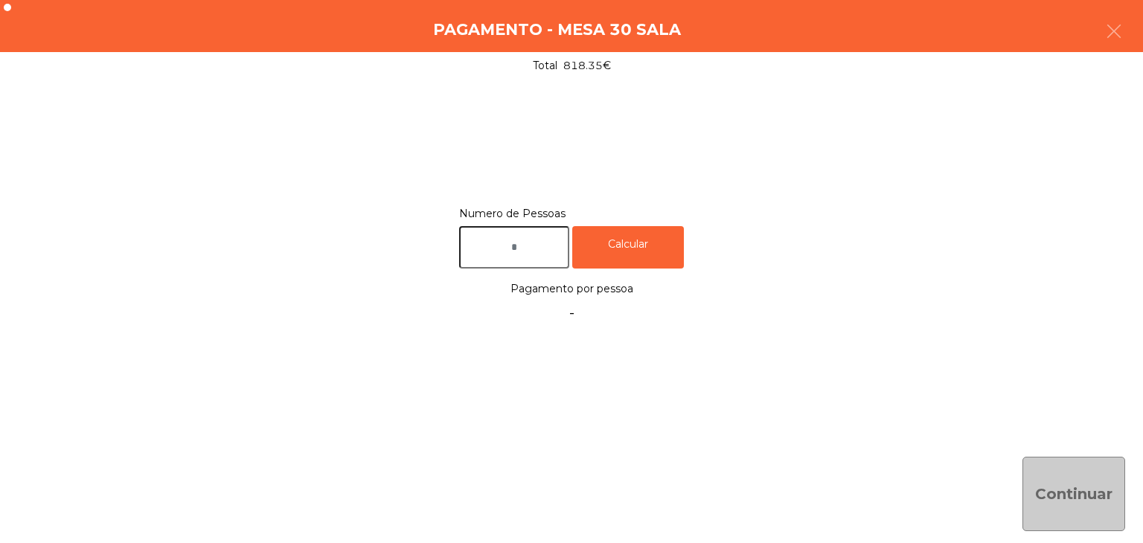
click at [542, 263] on input "text" at bounding box center [514, 247] width 110 height 42
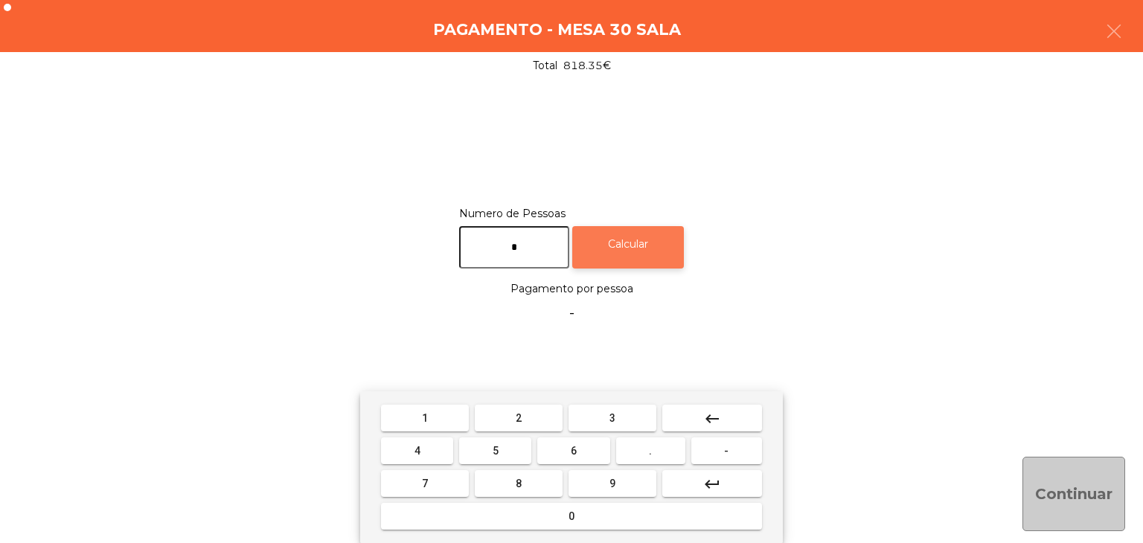
type input "*"
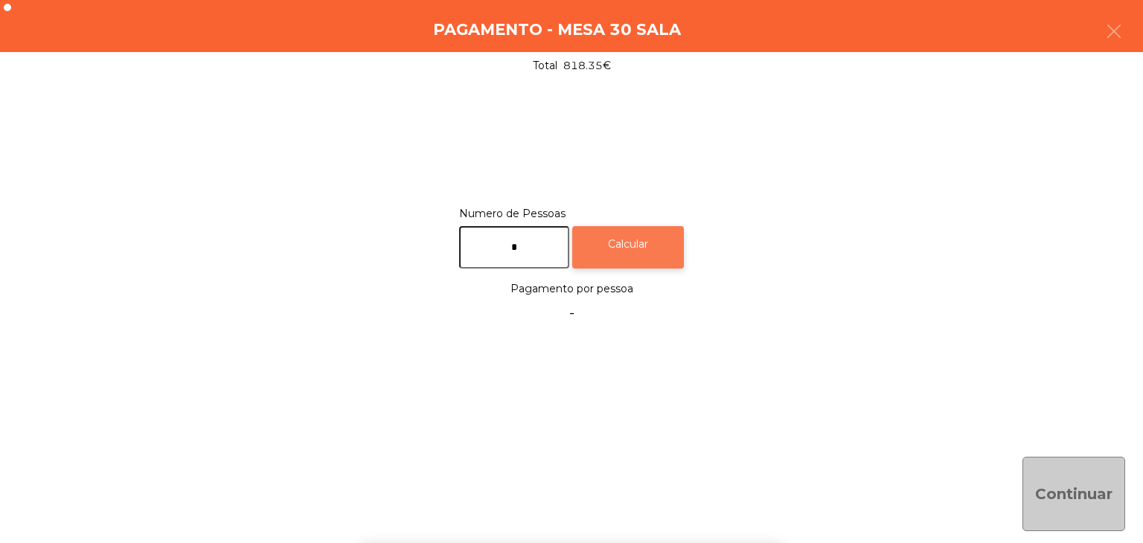
click at [626, 251] on div "Calcular" at bounding box center [628, 247] width 112 height 42
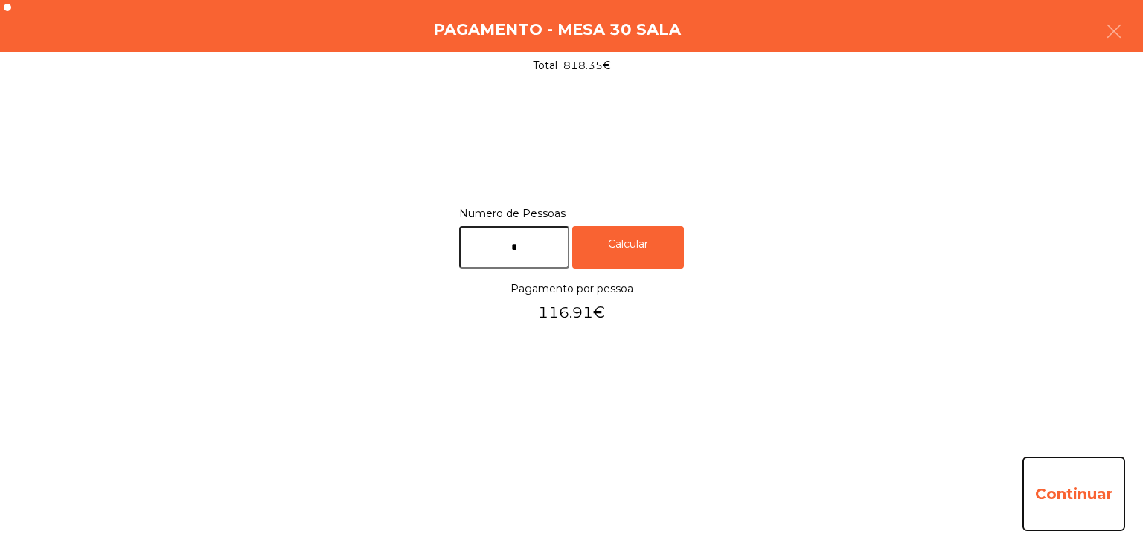
click at [1050, 457] on button "Continuar" at bounding box center [1073, 494] width 103 height 74
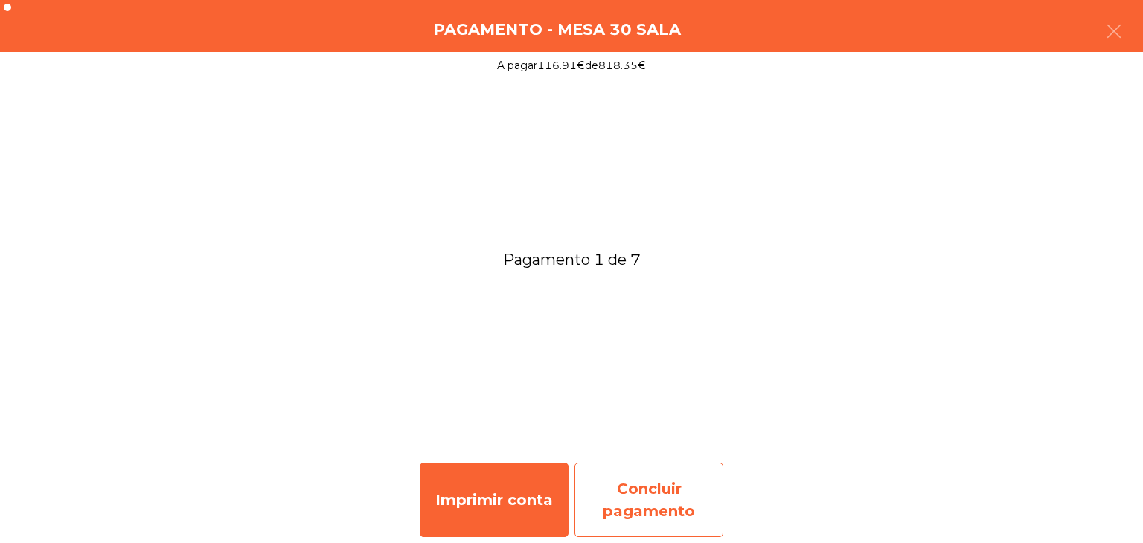
click at [708, 501] on div "Concluir pagamento" at bounding box center [648, 500] width 149 height 74
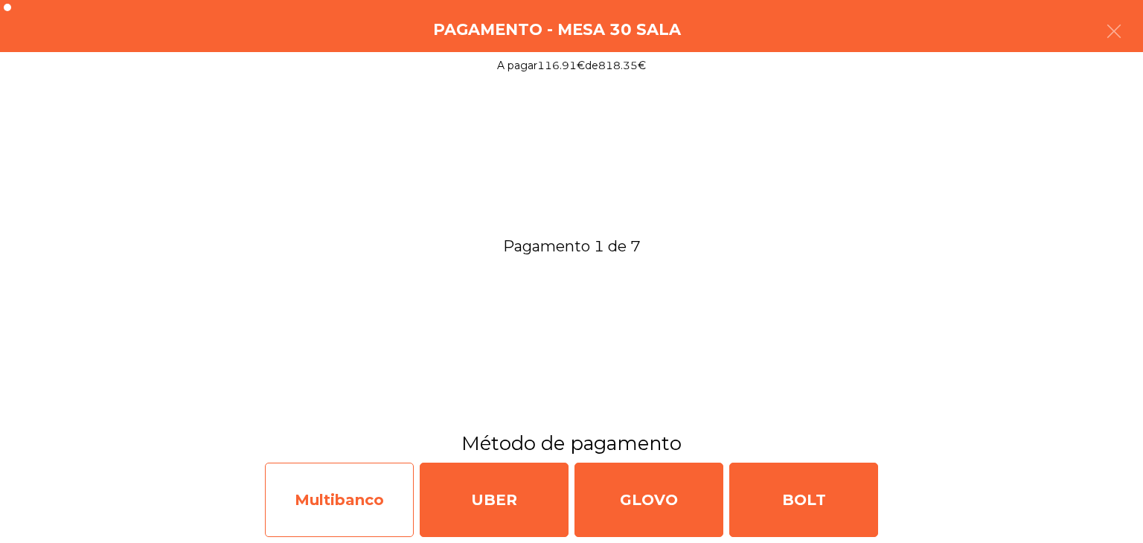
click at [351, 475] on div "Multibanco" at bounding box center [339, 500] width 149 height 74
select select "**"
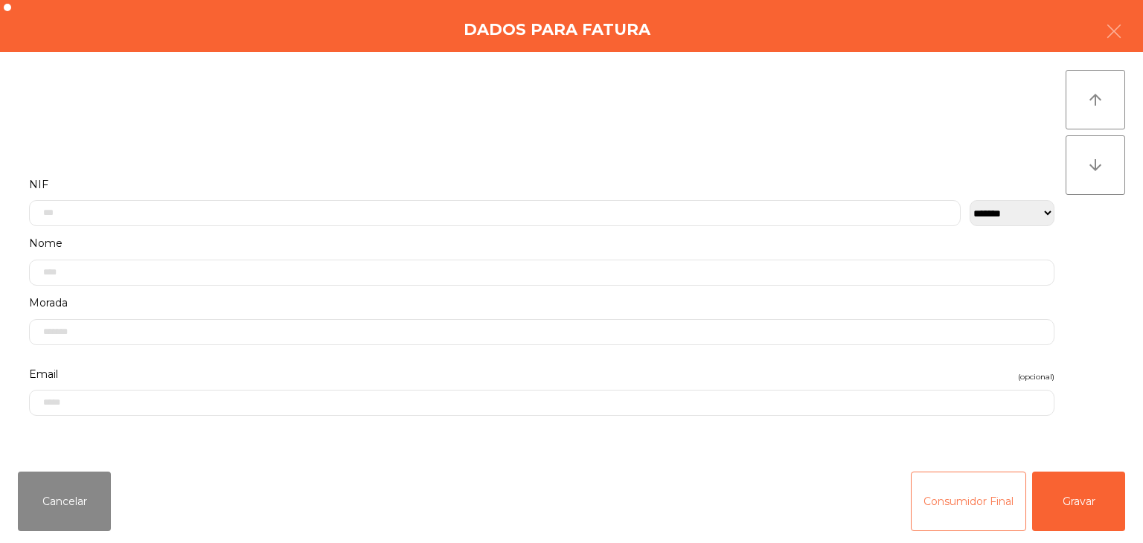
click at [940, 490] on button "Consumidor Final" at bounding box center [968, 502] width 115 height 60
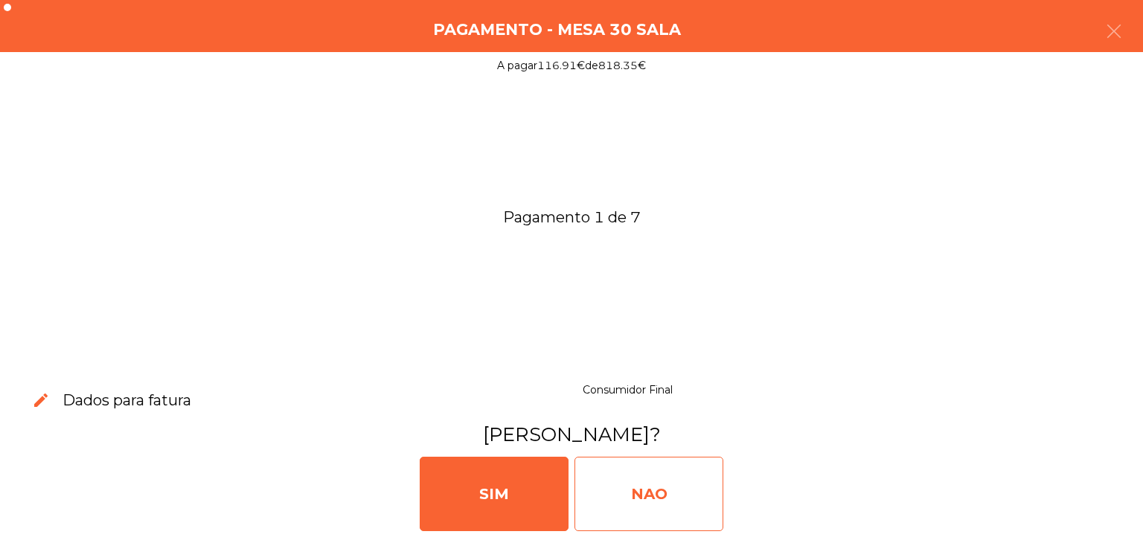
click at [717, 484] on div "NAO" at bounding box center [648, 494] width 149 height 74
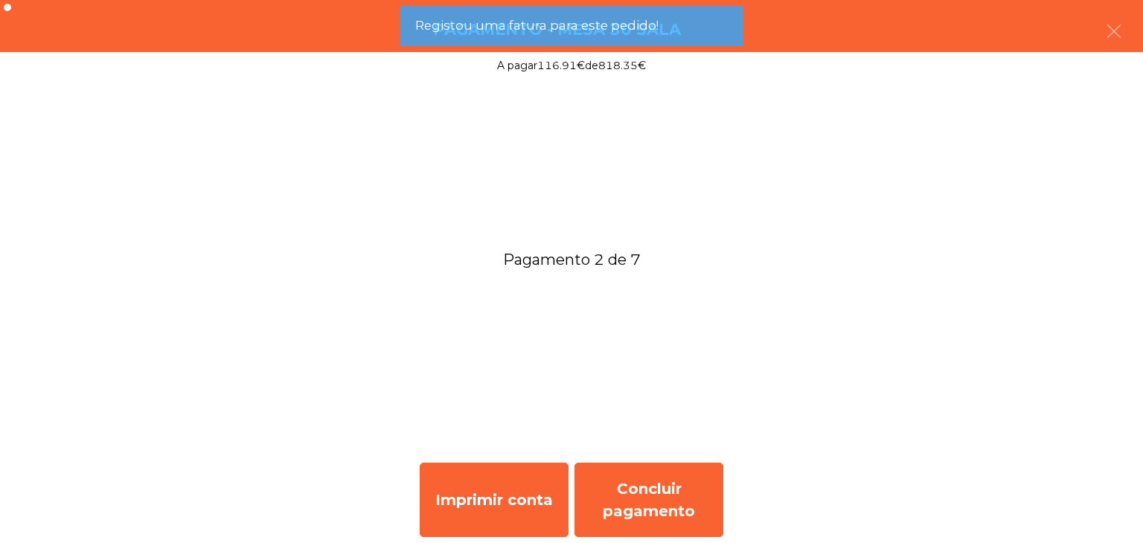
click at [678, 463] on div "Concluir pagamento" at bounding box center [648, 500] width 149 height 74
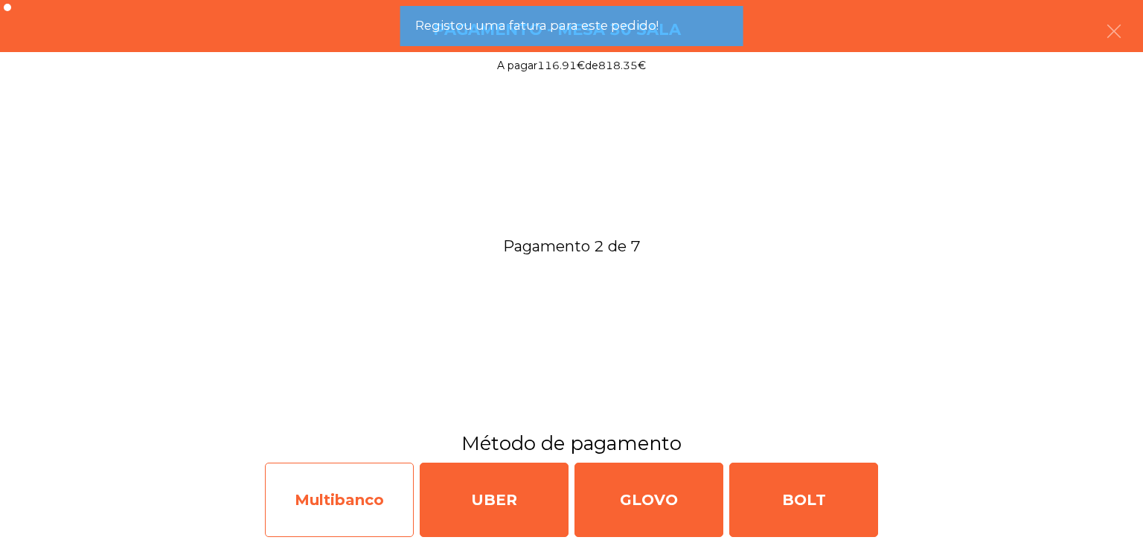
click at [273, 472] on div "Multibanco" at bounding box center [339, 500] width 149 height 74
select select "**"
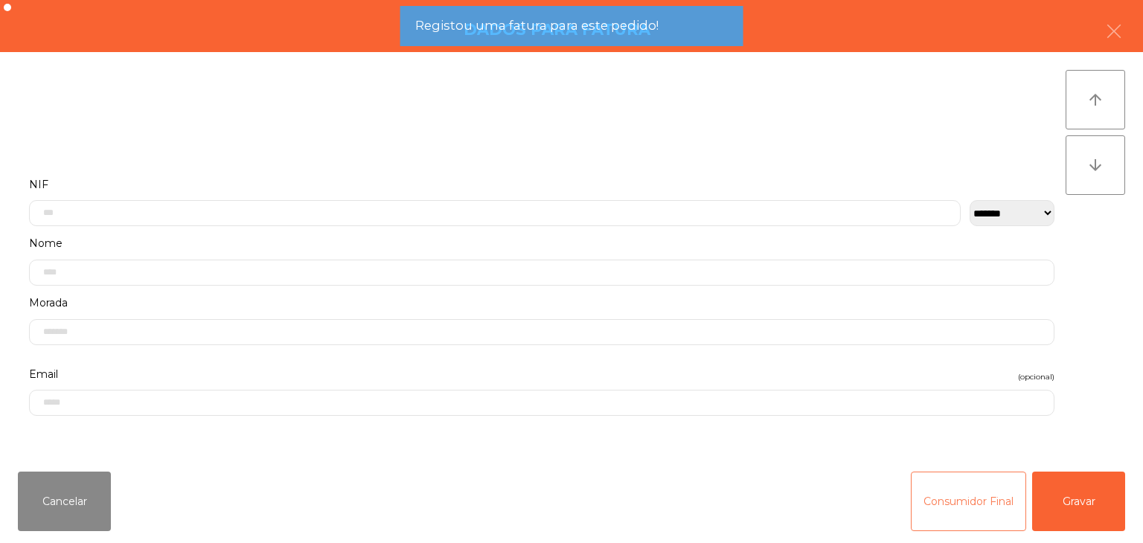
click at [947, 486] on button "Consumidor Final" at bounding box center [968, 502] width 115 height 60
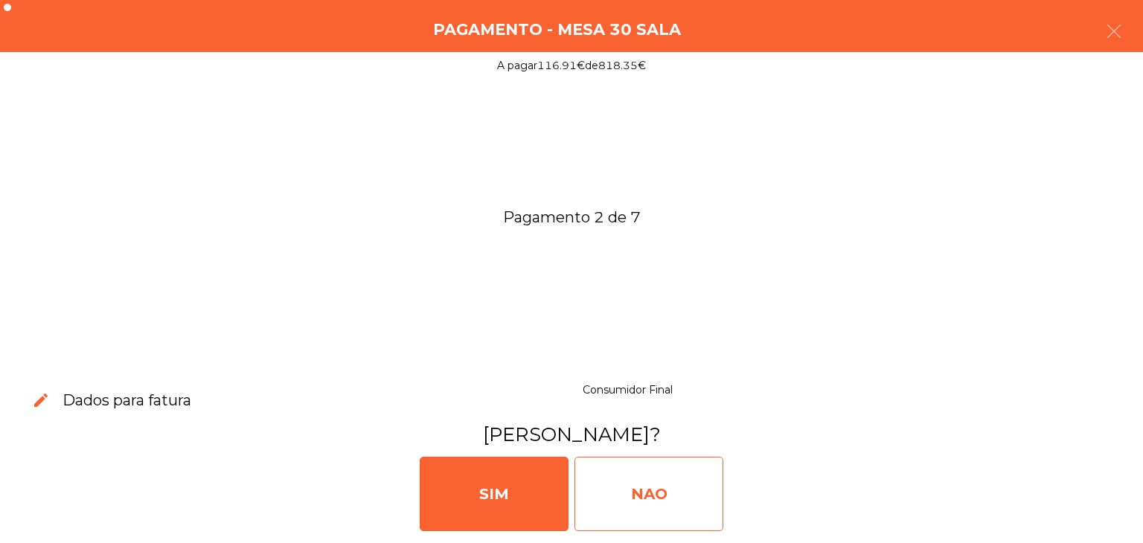
click at [626, 495] on div "NAO" at bounding box center [648, 494] width 149 height 74
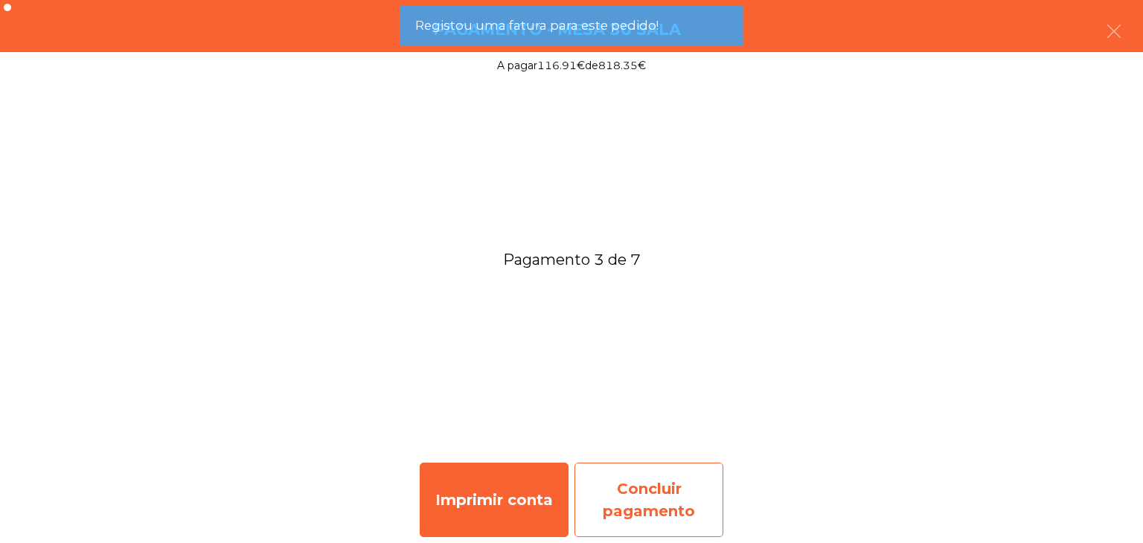
click at [632, 496] on div "Concluir pagamento" at bounding box center [648, 500] width 149 height 74
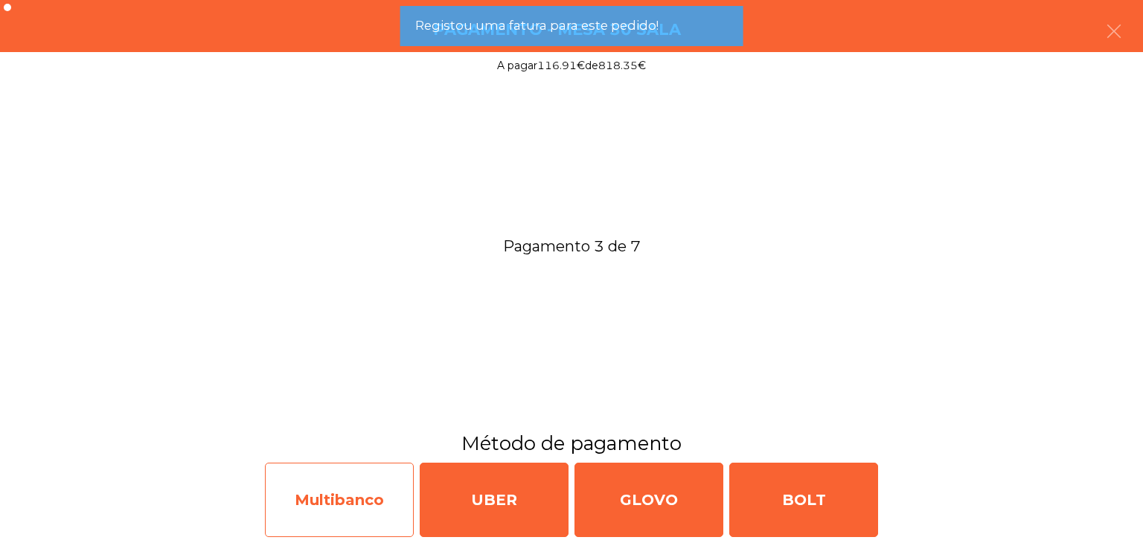
click at [294, 498] on div "Multibanco" at bounding box center [339, 500] width 149 height 74
select select "**"
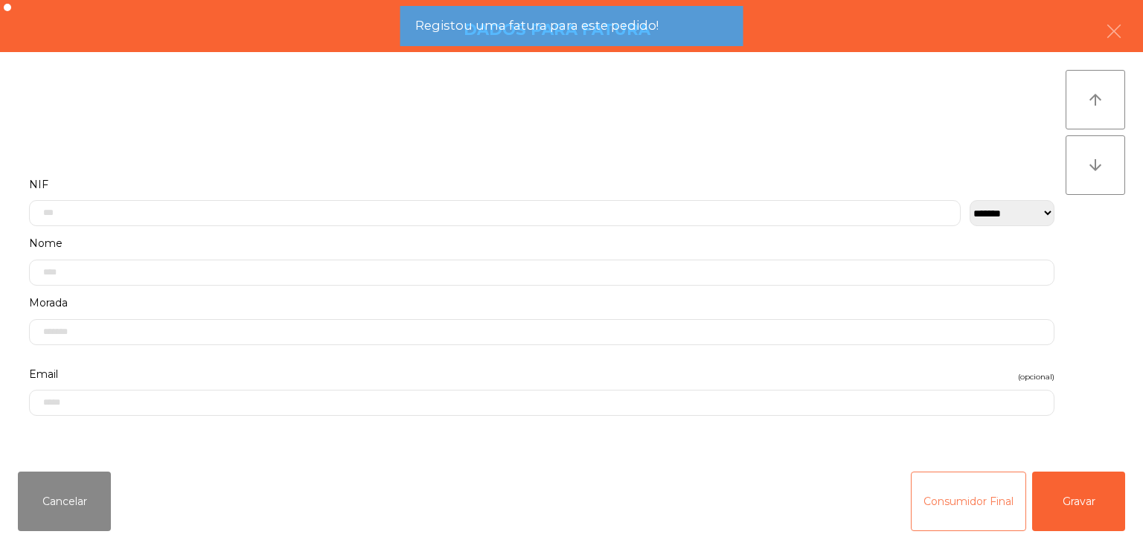
click at [995, 507] on button "Consumidor Final" at bounding box center [968, 502] width 115 height 60
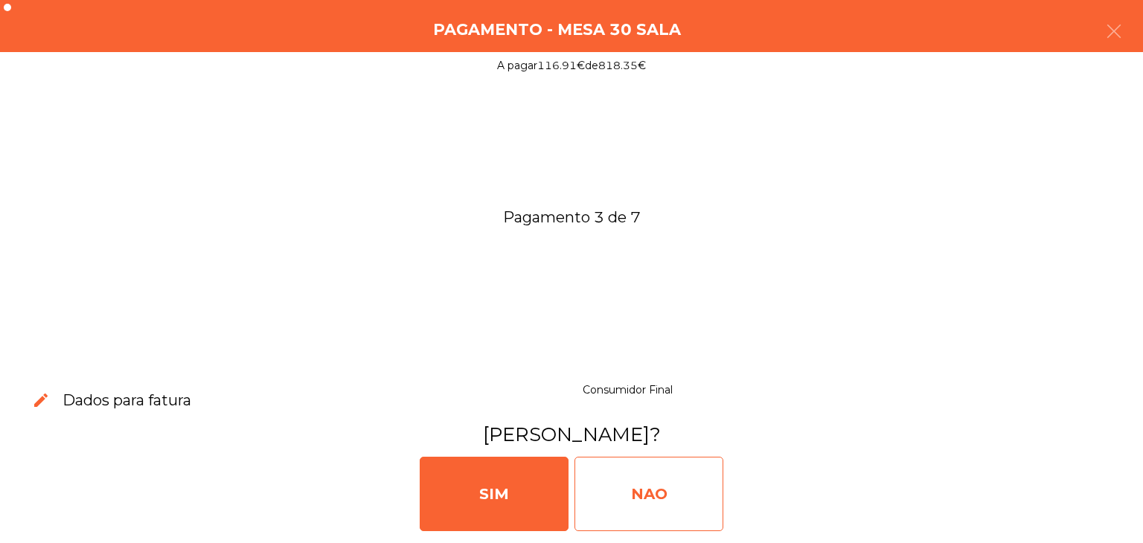
click at [628, 509] on div "NAO" at bounding box center [648, 494] width 149 height 74
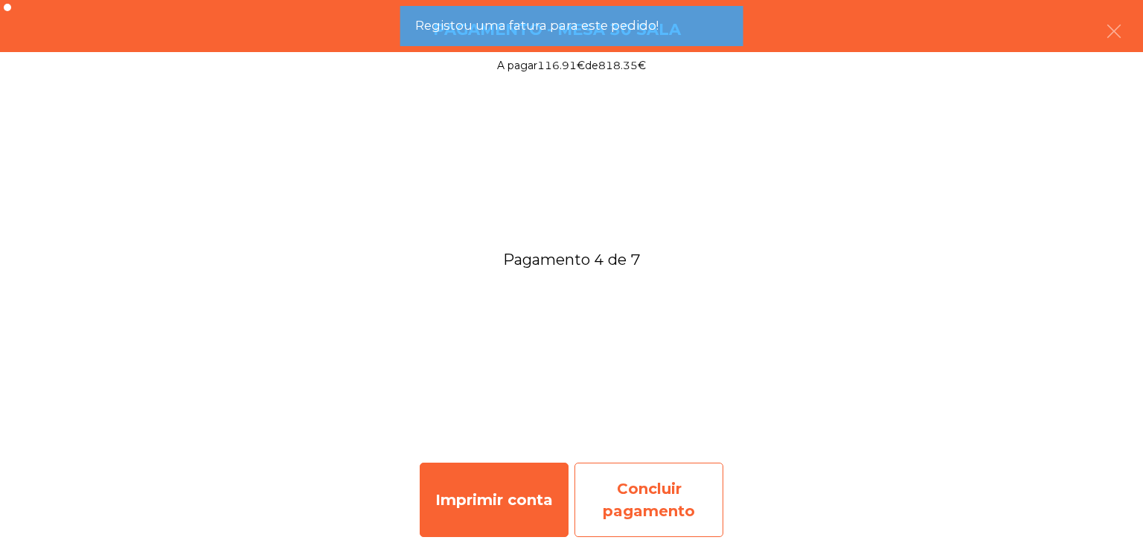
click at [657, 506] on div "Concluir pagamento" at bounding box center [648, 500] width 149 height 74
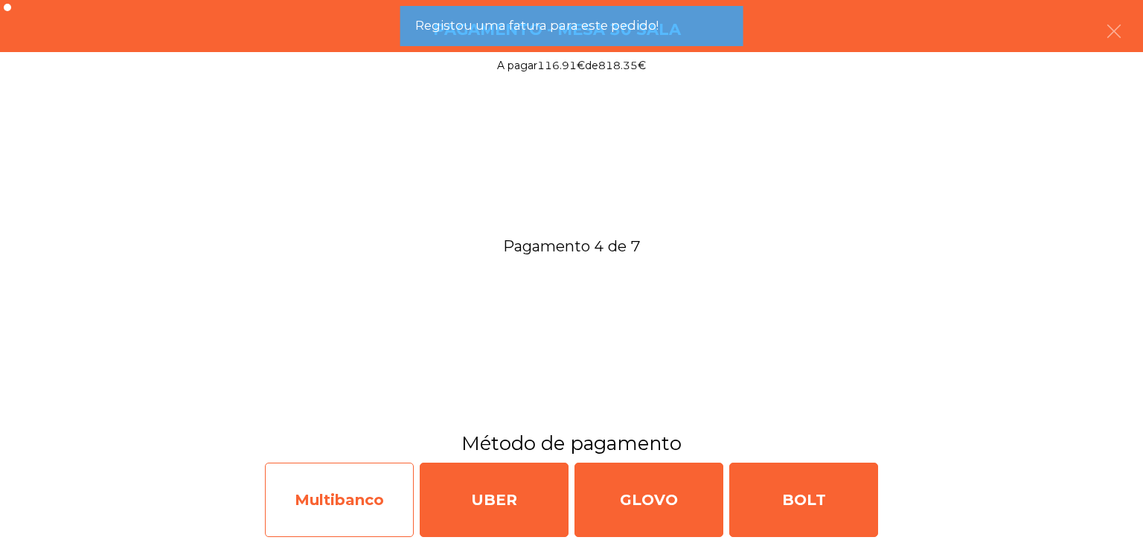
click at [334, 510] on div "Multibanco" at bounding box center [339, 500] width 149 height 74
select select "**"
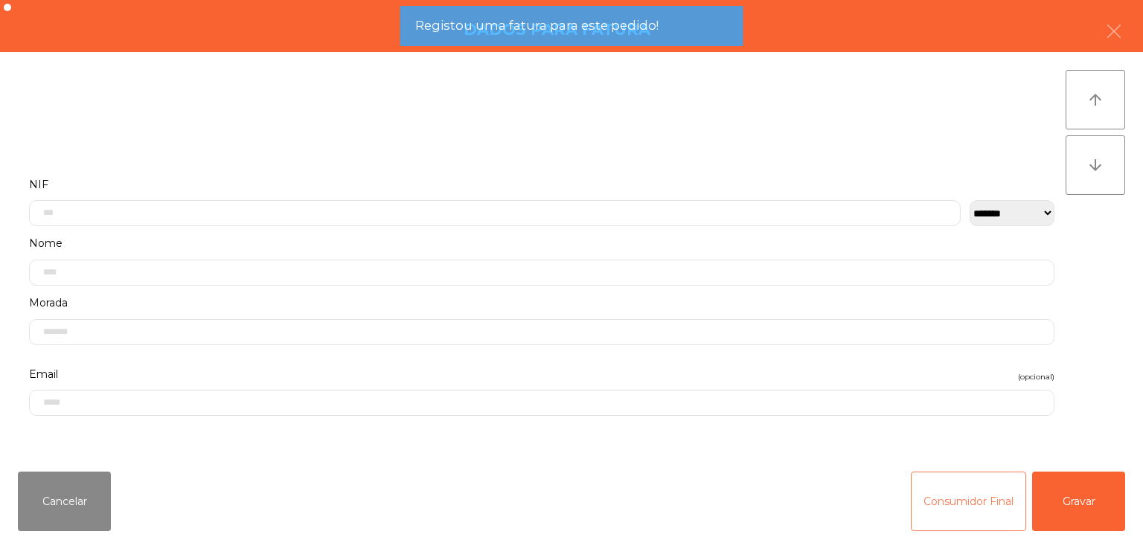
click at [975, 509] on button "Consumidor Final" at bounding box center [968, 502] width 115 height 60
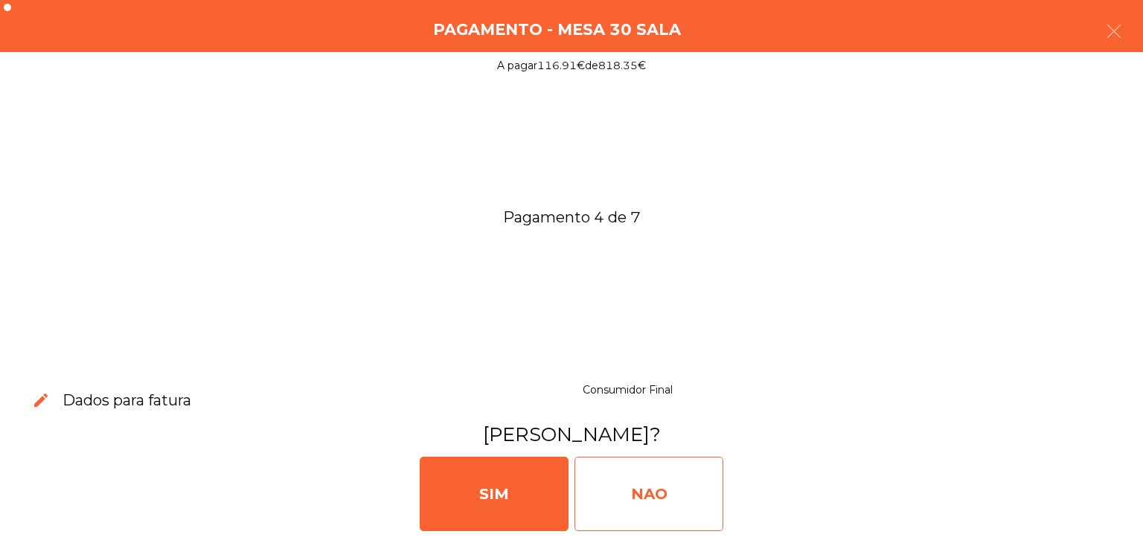
click at [696, 508] on div "NAO" at bounding box center [648, 494] width 149 height 74
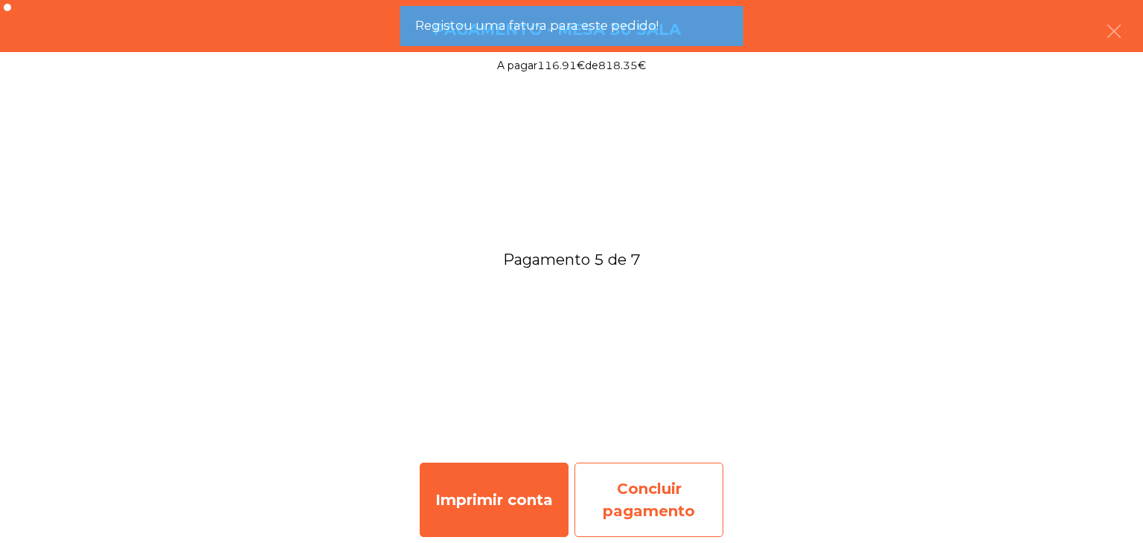
click at [696, 503] on div "Concluir pagamento" at bounding box center [648, 500] width 149 height 74
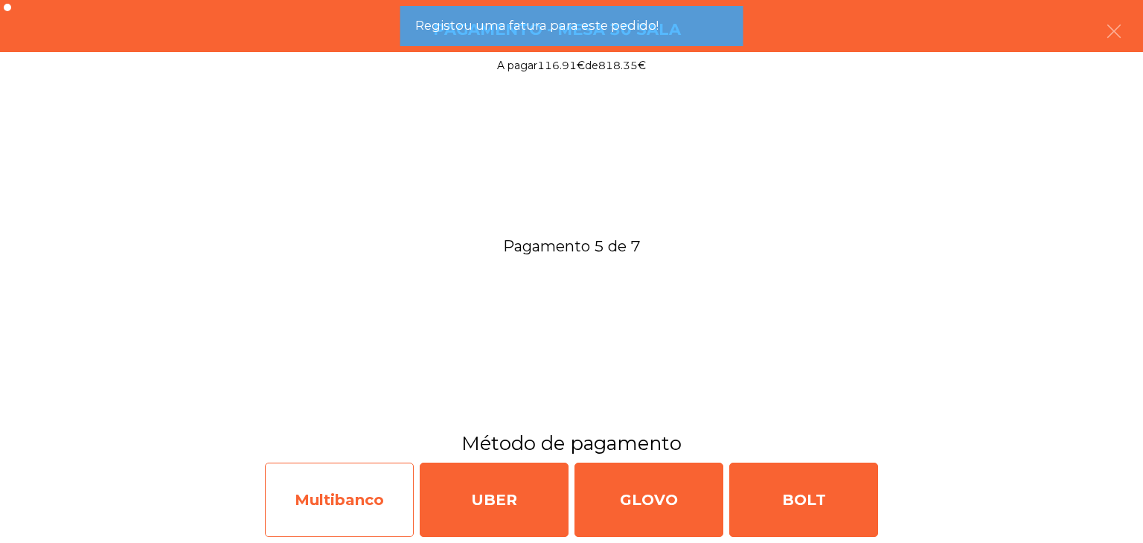
click at [377, 504] on div "Multibanco" at bounding box center [339, 500] width 149 height 74
select select "**"
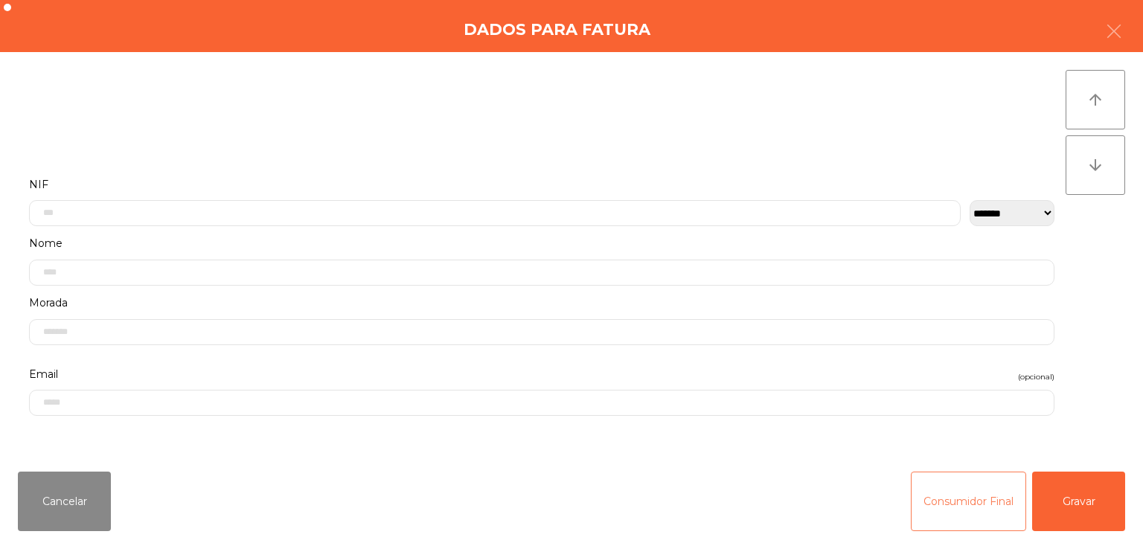
click at [941, 499] on button "Consumidor Final" at bounding box center [968, 502] width 115 height 60
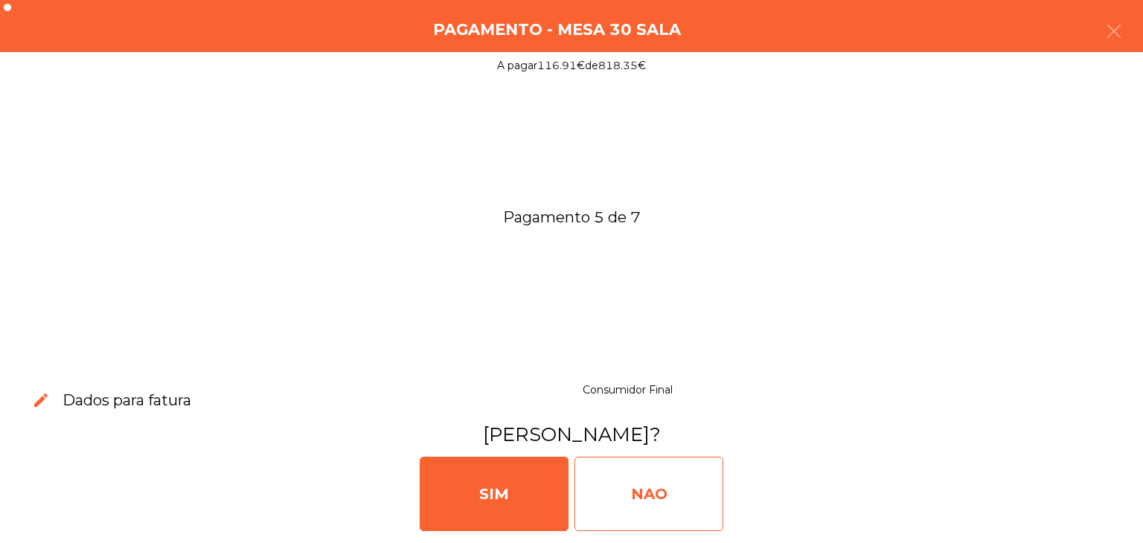
click at [622, 501] on div "NAO" at bounding box center [648, 494] width 149 height 74
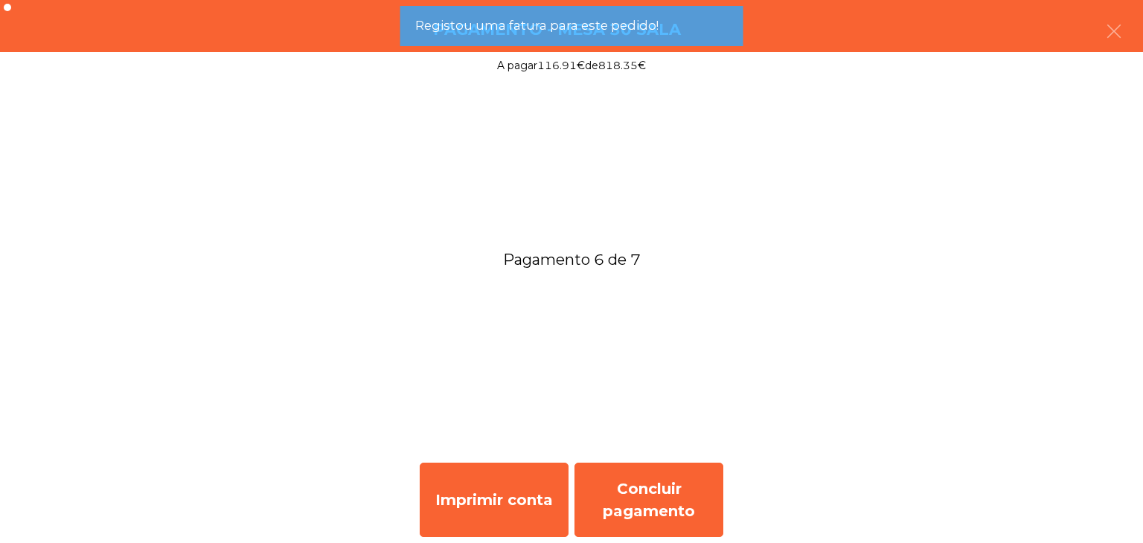
click at [613, 508] on div "Concluir pagamento" at bounding box center [648, 500] width 149 height 74
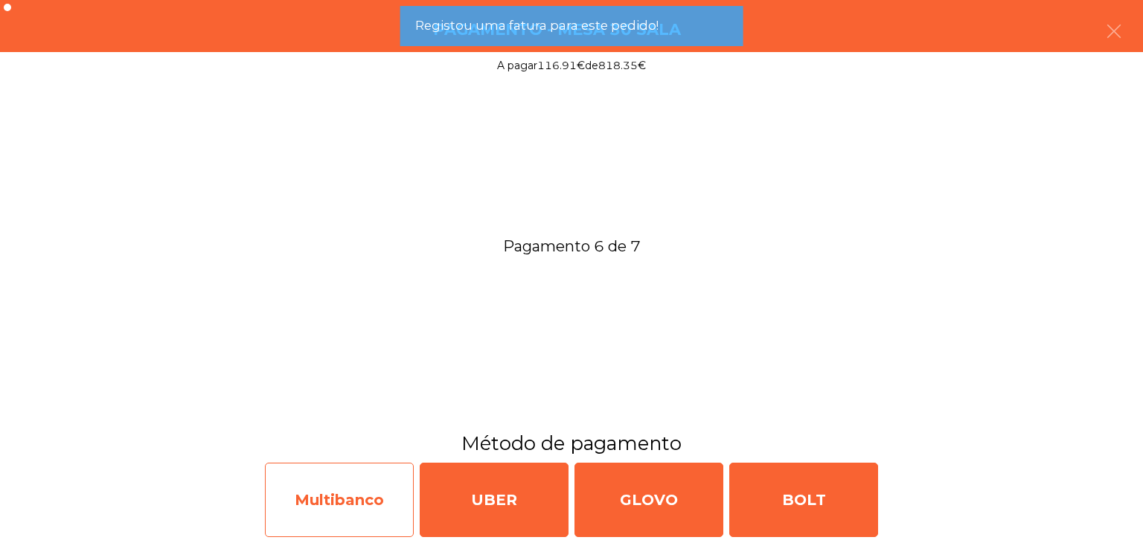
click at [295, 510] on div "Multibanco" at bounding box center [339, 500] width 149 height 74
select select "**"
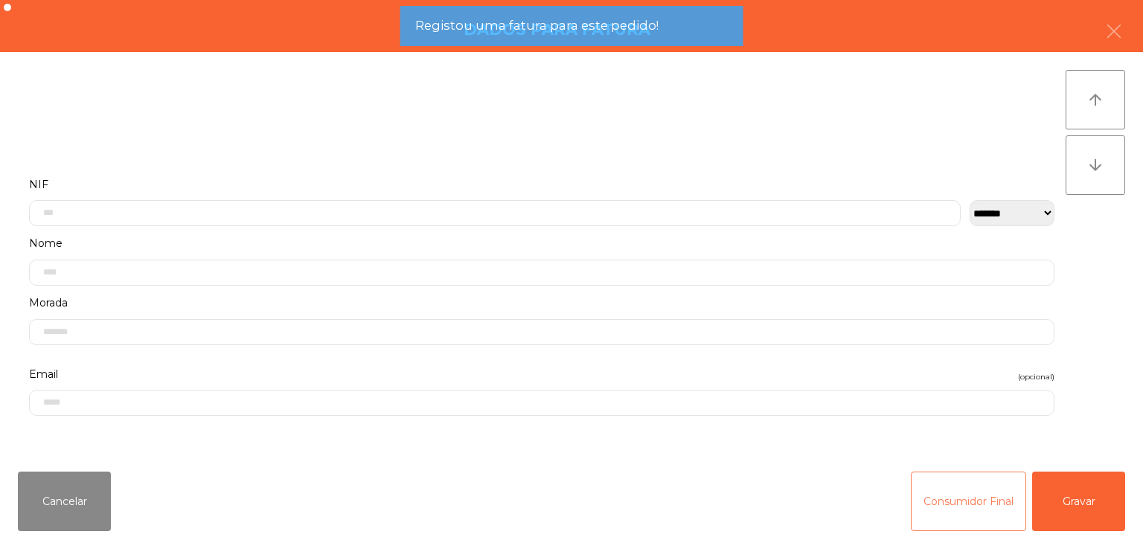
drag, startPoint x: 923, startPoint y: 507, endPoint x: 867, endPoint y: 507, distance: 55.8
click at [921, 507] on button "Consumidor Final" at bounding box center [968, 502] width 115 height 60
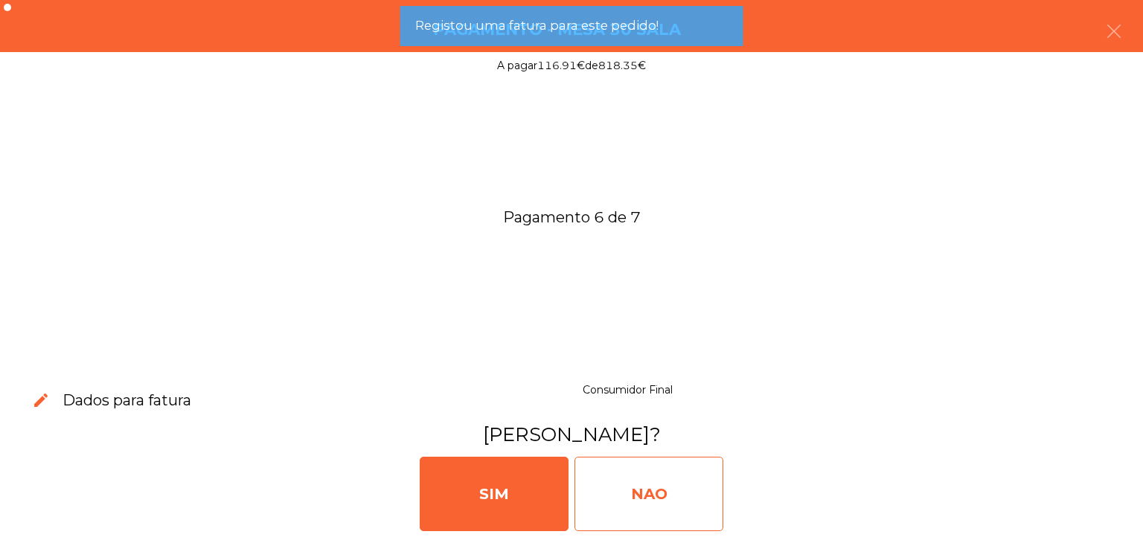
click at [616, 507] on div "NAO" at bounding box center [648, 494] width 149 height 74
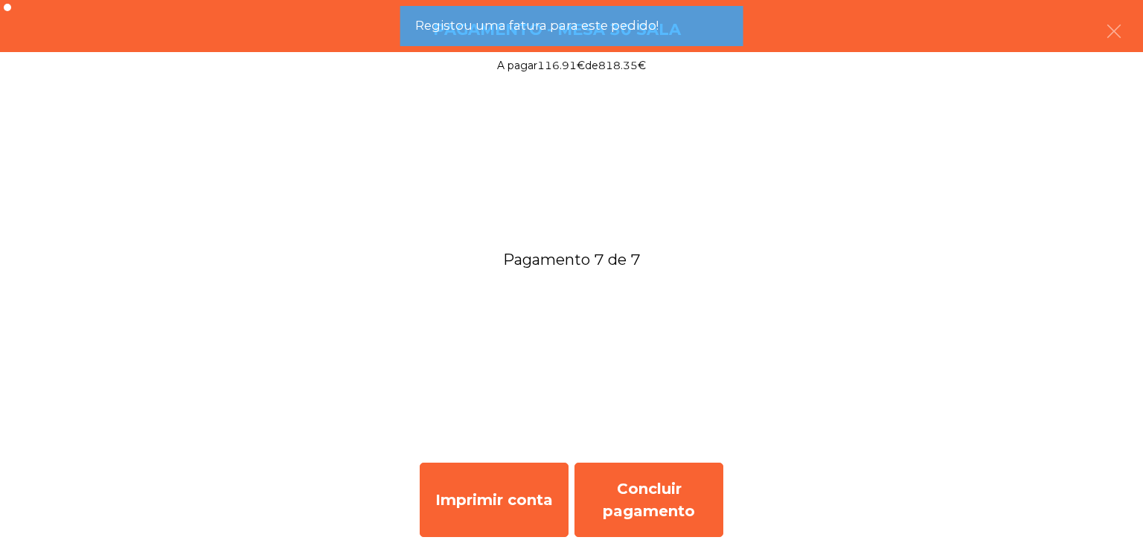
click at [640, 504] on div "Concluir pagamento" at bounding box center [648, 500] width 149 height 74
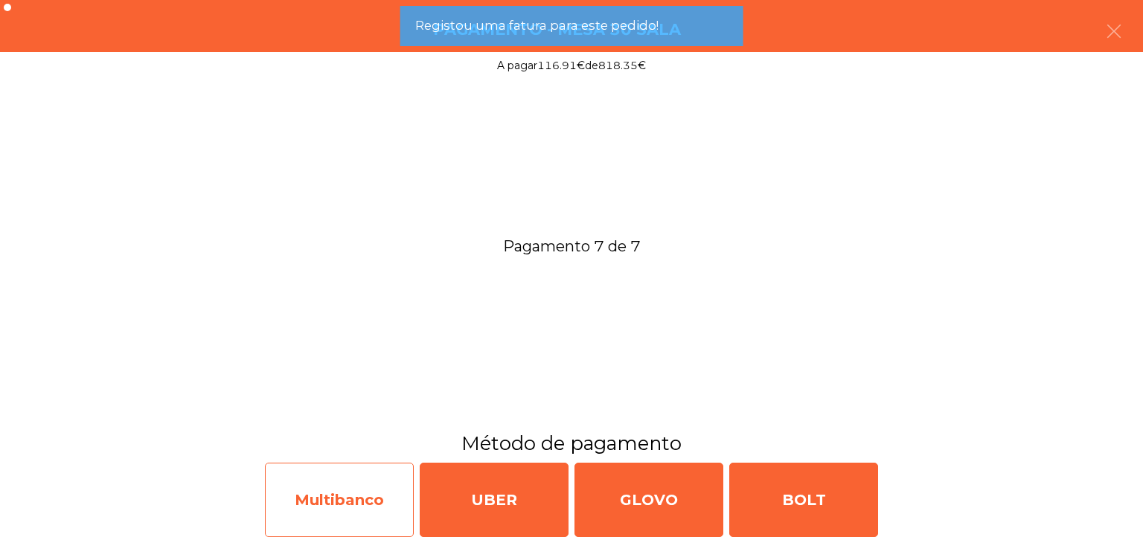
click at [330, 510] on div "Multibanco" at bounding box center [339, 500] width 149 height 74
select select "**"
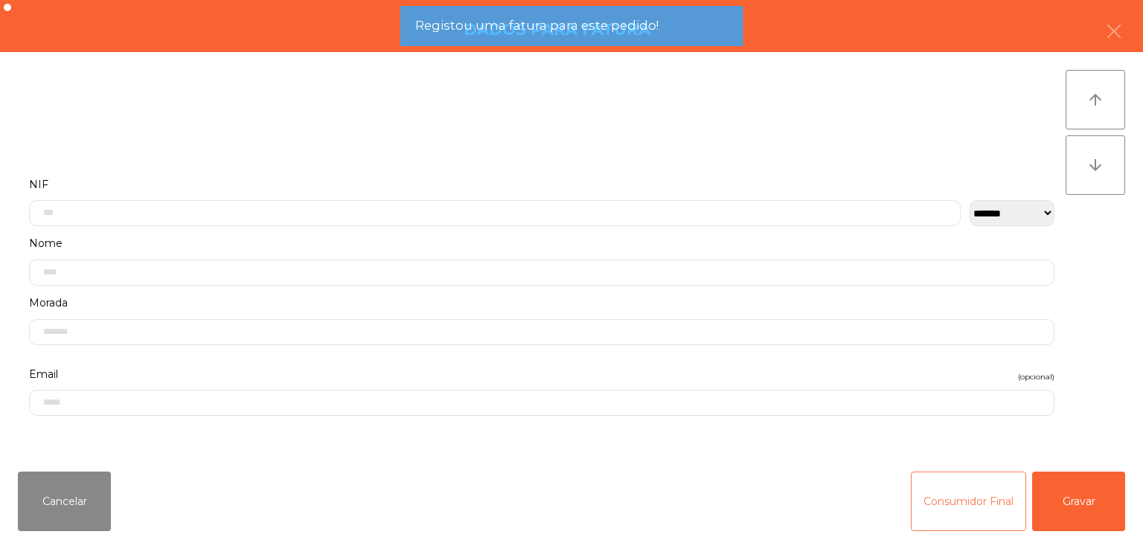
click at [961, 499] on button "Consumidor Final" at bounding box center [968, 502] width 115 height 60
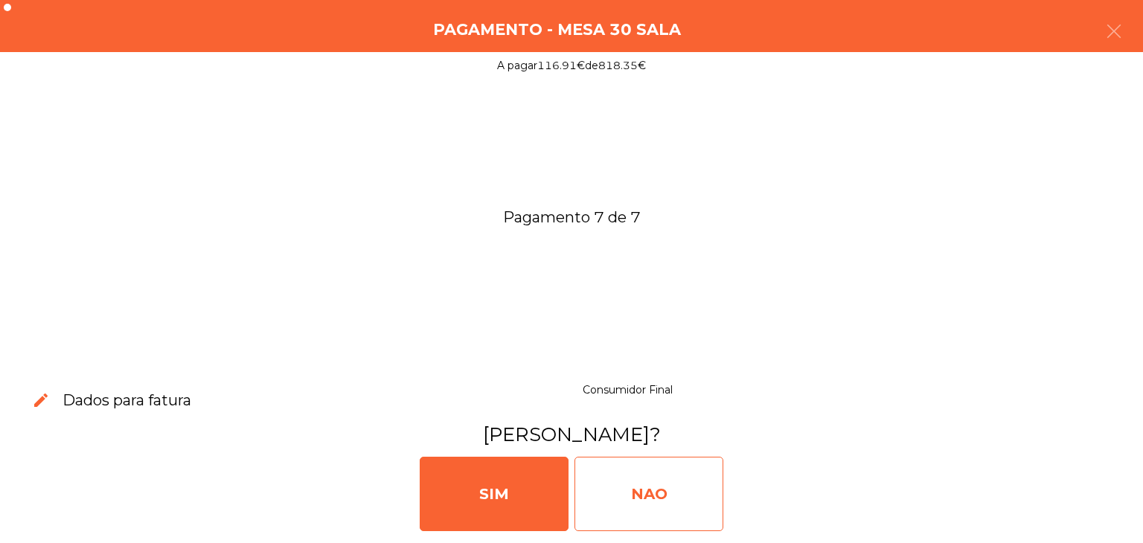
click at [684, 504] on div "NAO" at bounding box center [648, 494] width 149 height 74
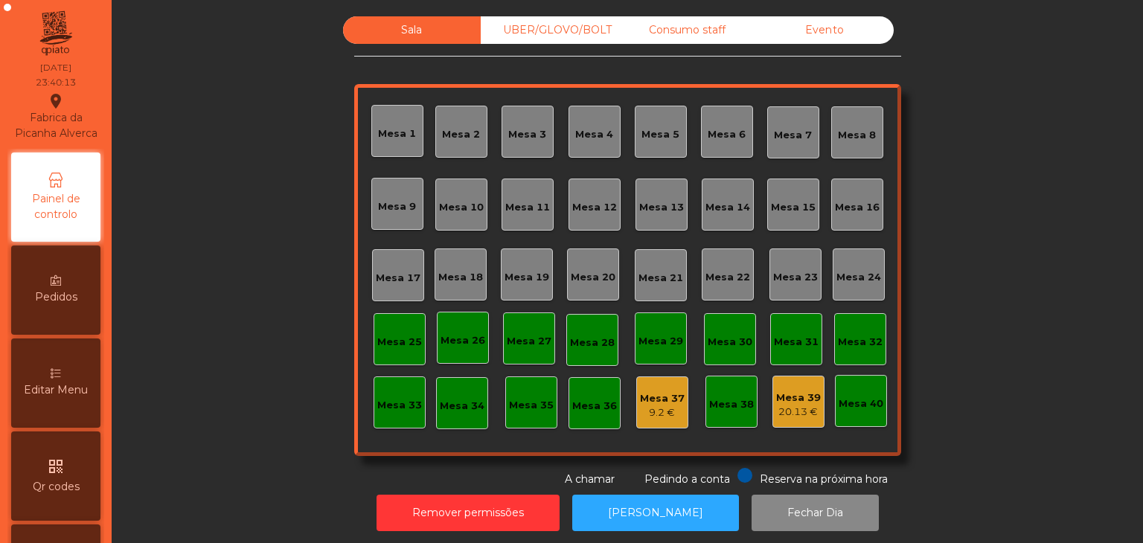
click at [501, 28] on div "UBER/GLOVO/BOLT" at bounding box center [550, 30] width 138 height 28
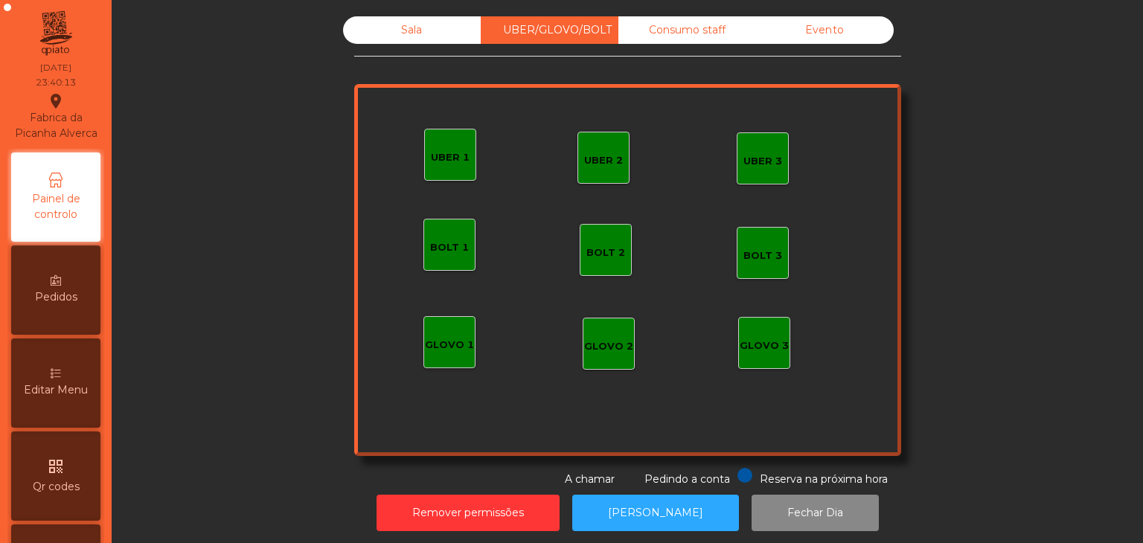
click at [679, 43] on div "Consumo staff" at bounding box center [687, 30] width 138 height 28
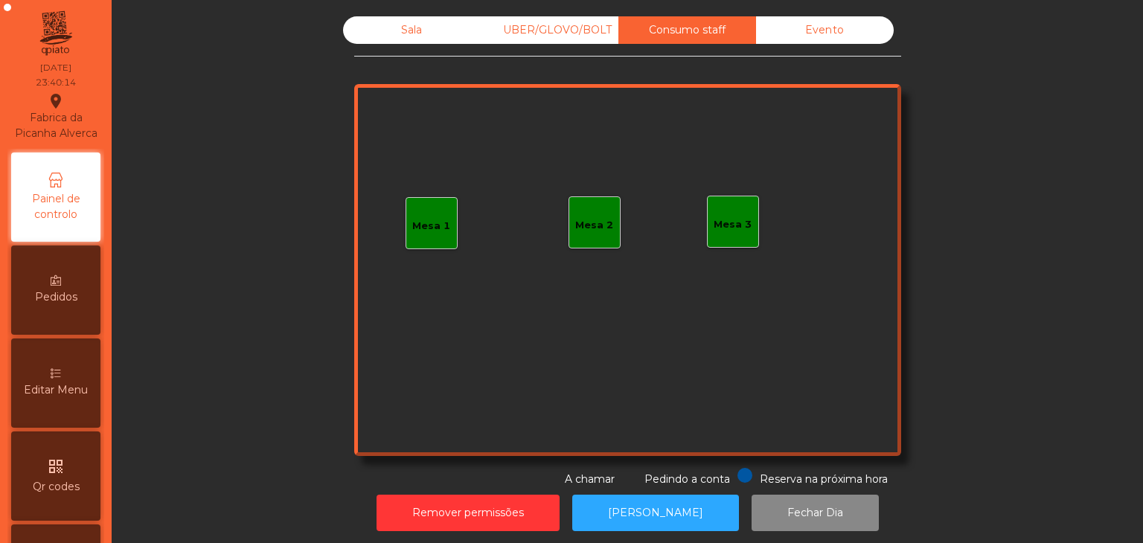
click at [863, 34] on div "Evento" at bounding box center [825, 30] width 138 height 28
